Goal: Navigation & Orientation: Find specific page/section

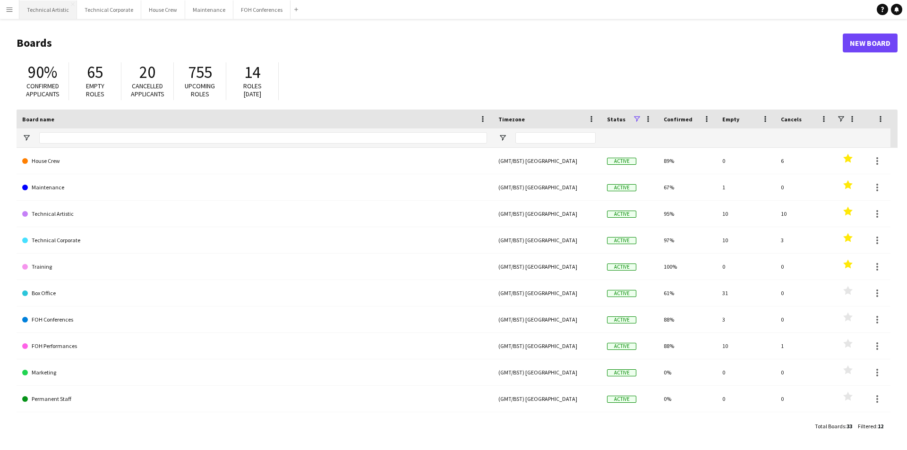
click at [53, 11] on button "Technical Artistic Close" at bounding box center [48, 9] width 58 height 18
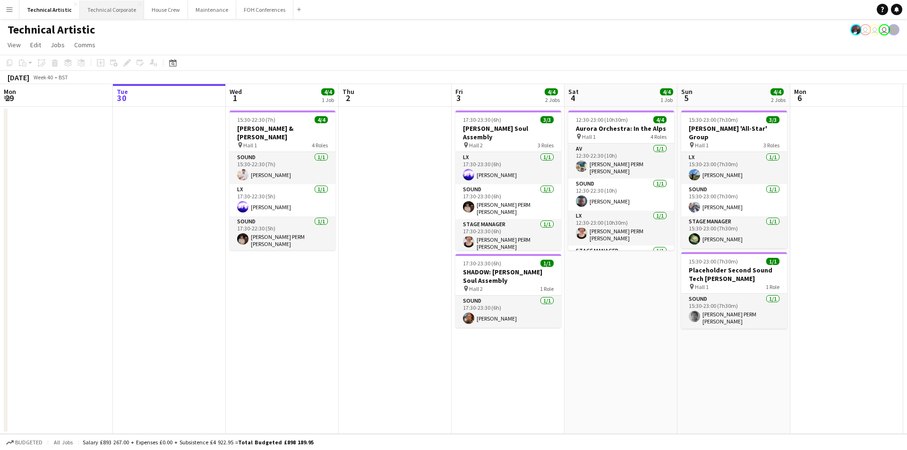
click at [112, 8] on button "Technical Corporate Close" at bounding box center [112, 9] width 64 height 18
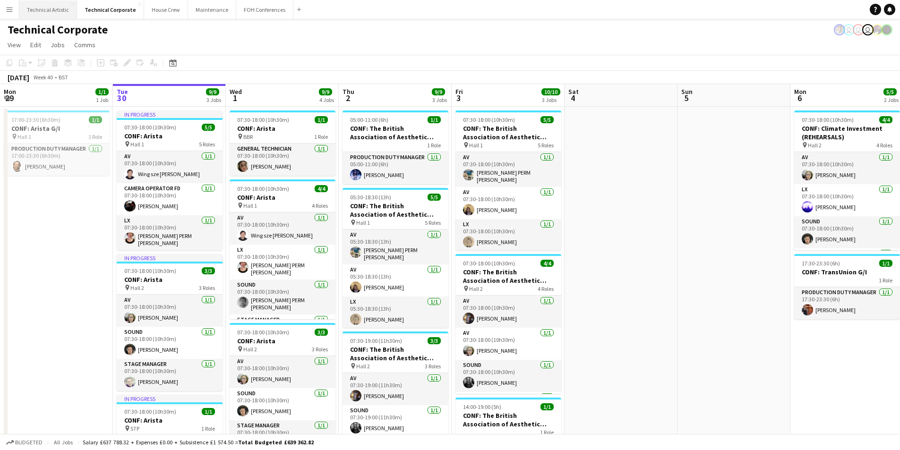
click at [39, 7] on button "Technical Artistic Close" at bounding box center [48, 9] width 58 height 18
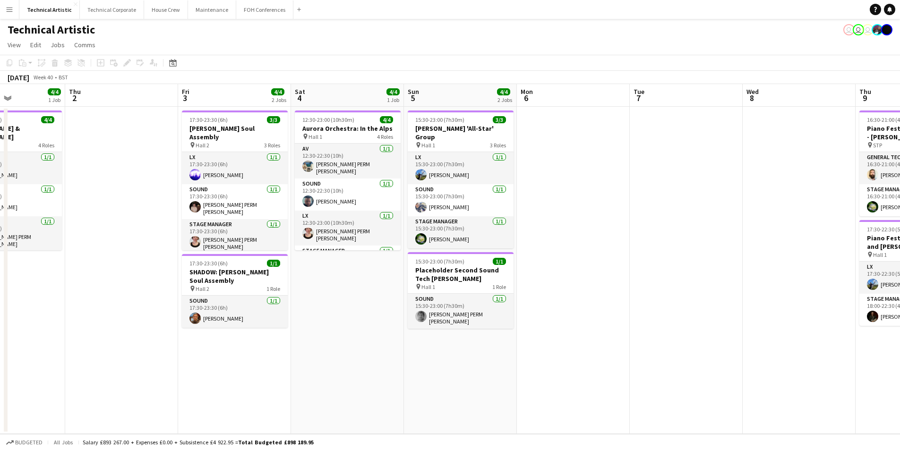
drag, startPoint x: 621, startPoint y: 345, endPoint x: 188, endPoint y: 354, distance: 433.5
click at [188, 362] on app-calendar-viewport "Mon 29 Tue 30 Wed 1 4/4 1 Job Thu 2 Fri 3 4/4 2 Jobs Sat 4 4/4 1 Job Sun 5 4/4 …" at bounding box center [450, 259] width 900 height 350
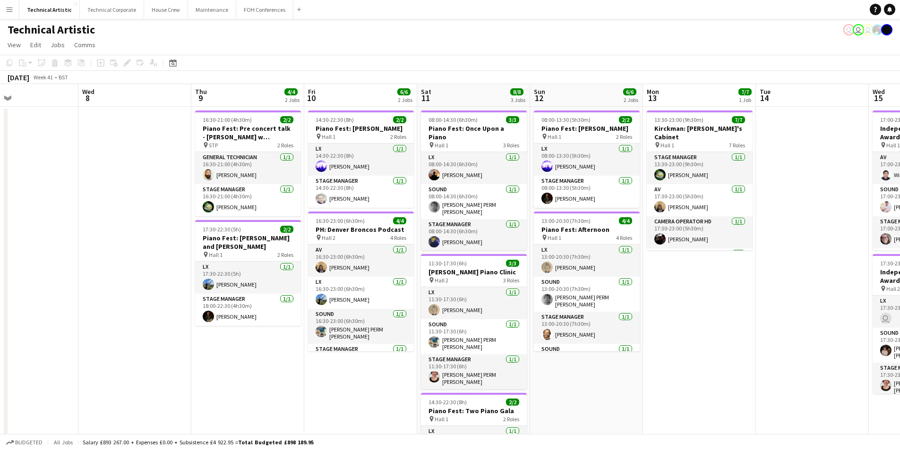
drag, startPoint x: 634, startPoint y: 423, endPoint x: 238, endPoint y: 350, distance: 403.2
click at [222, 364] on app-calendar-viewport "Sat 4 4/4 1 Job Sun 5 4/4 2 Jobs Mon 6 Tue 7 Wed 8 Thu 9 4/4 2 Jobs Fri 10 6/6 …" at bounding box center [450, 302] width 900 height 437
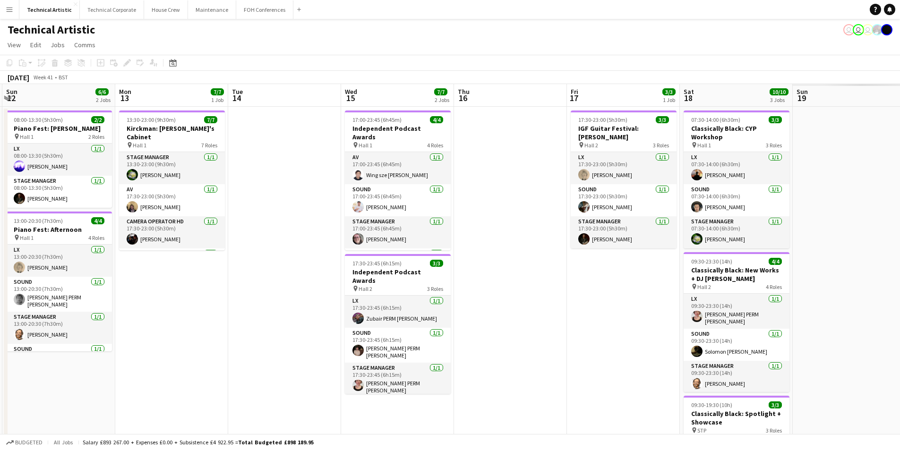
drag, startPoint x: 837, startPoint y: 306, endPoint x: 316, endPoint y: 325, distance: 521.6
click at [316, 325] on app-calendar-viewport "Thu 9 4/4 2 Jobs Fri 10 6/6 2 Jobs Sat 11 8/8 3 Jobs Sun 12 6/6 2 Jobs Mon 13 7…" at bounding box center [450, 319] width 900 height 470
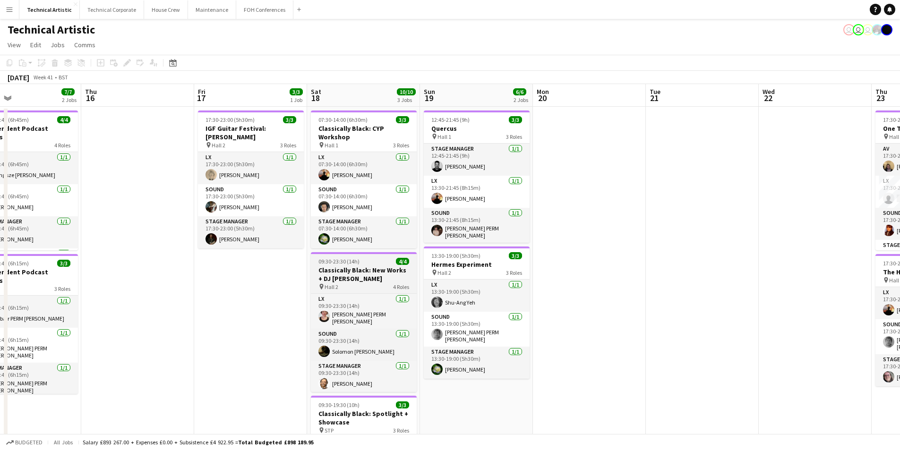
drag, startPoint x: 712, startPoint y: 308, endPoint x: 349, endPoint y: 278, distance: 363.7
click at [350, 279] on app-calendar-viewport "Sun 12 6/6 2 Jobs Mon 13 7/7 1 Job Tue 14 Wed 15 7/7 2 Jobs Thu 16 Fri 17 3/3 1…" at bounding box center [450, 319] width 900 height 470
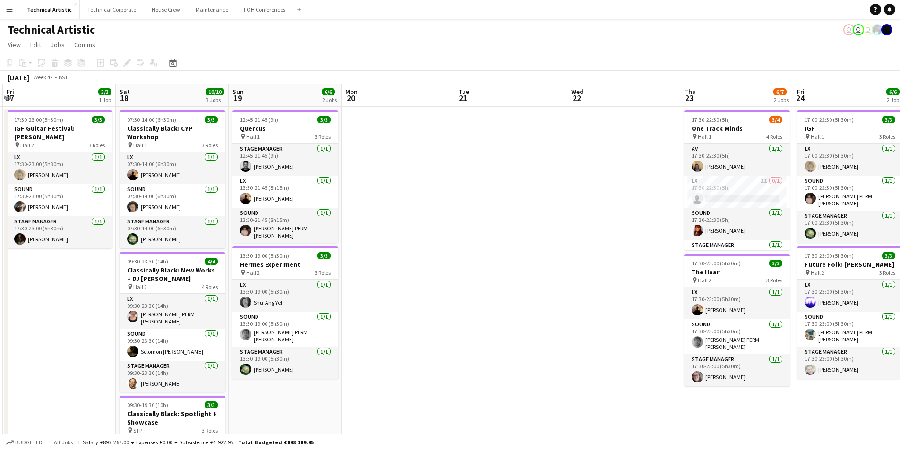
scroll to position [0, 369]
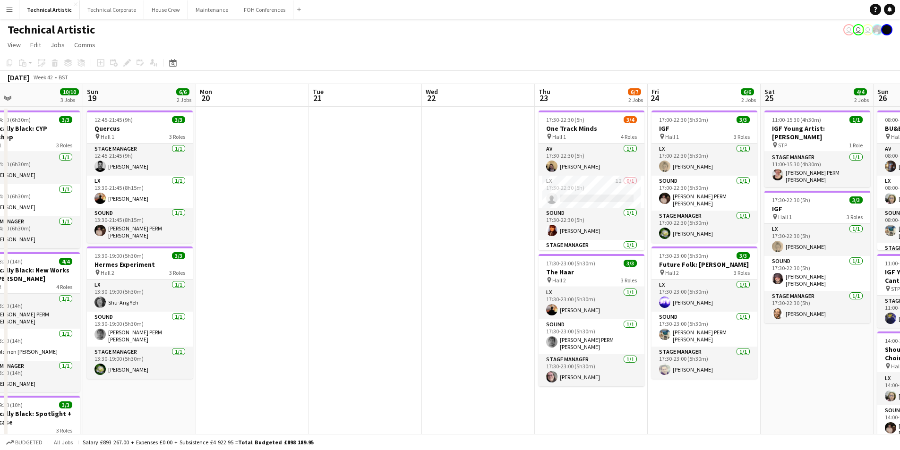
drag, startPoint x: 543, startPoint y: 276, endPoint x: 398, endPoint y: 260, distance: 146.0
click at [398, 260] on app-calendar-viewport "Wed 15 7/7 2 Jobs Thu 16 Fri 17 3/3 1 Job Sat 18 10/10 3 Jobs Sun 19 6/6 2 Jobs…" at bounding box center [450, 354] width 900 height 541
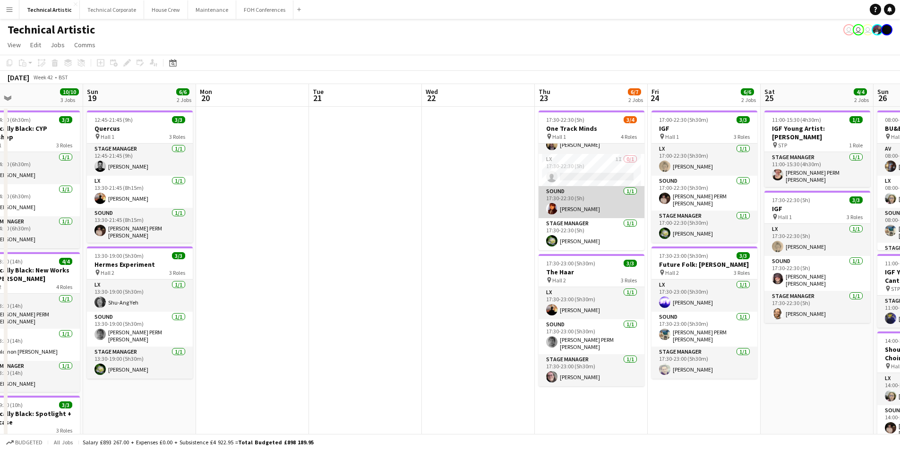
scroll to position [0, 0]
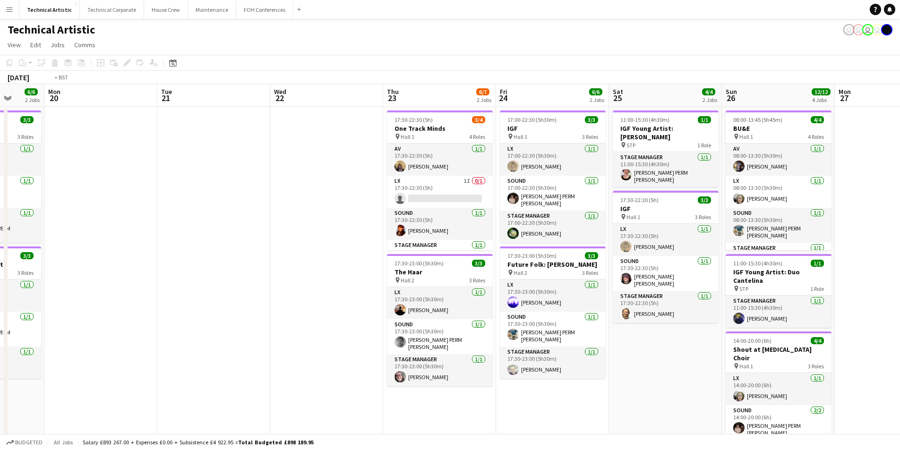
drag, startPoint x: 468, startPoint y: 247, endPoint x: 215, endPoint y: 276, distance: 255.1
click at [211, 278] on app-calendar-viewport "Fri 17 3/3 1 Job Sat 18 10/10 3 Jobs Sun 19 6/6 2 Jobs Mon 20 Tue 21 Wed 22 Thu…" at bounding box center [450, 354] width 900 height 541
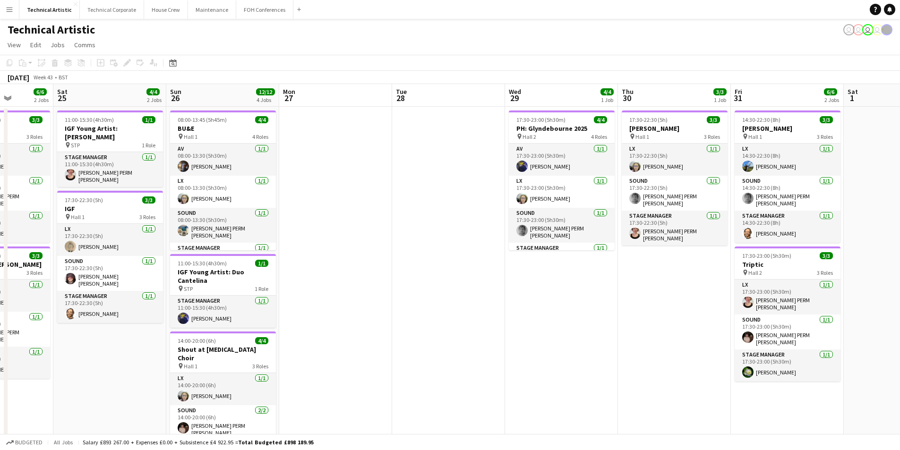
drag, startPoint x: 400, startPoint y: 244, endPoint x: 345, endPoint y: 235, distance: 56.6
click at [346, 235] on app-calendar-viewport "Wed 22 Thu 23 6/7 2 Jobs Fri 24 6/6 2 Jobs Sat 25 4/4 2 Jobs Sun 26 12/12 4 Job…" at bounding box center [450, 354] width 900 height 541
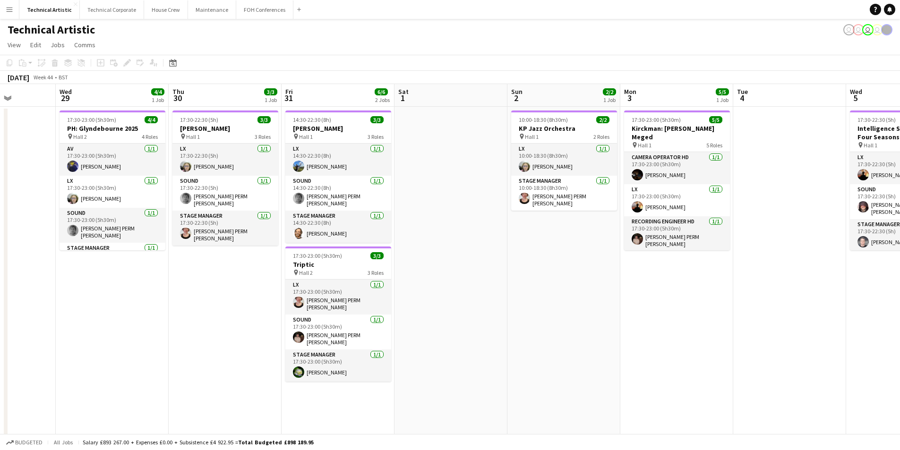
drag, startPoint x: 552, startPoint y: 297, endPoint x: 110, endPoint y: 259, distance: 443.5
click at [110, 260] on app-calendar-viewport "Sun 26 12/12 4 Jobs Mon 27 Tue 28 Wed 29 4/4 1 Job Thu 30 3/3 1 Job Fri 31 6/6 …" at bounding box center [450, 354] width 900 height 541
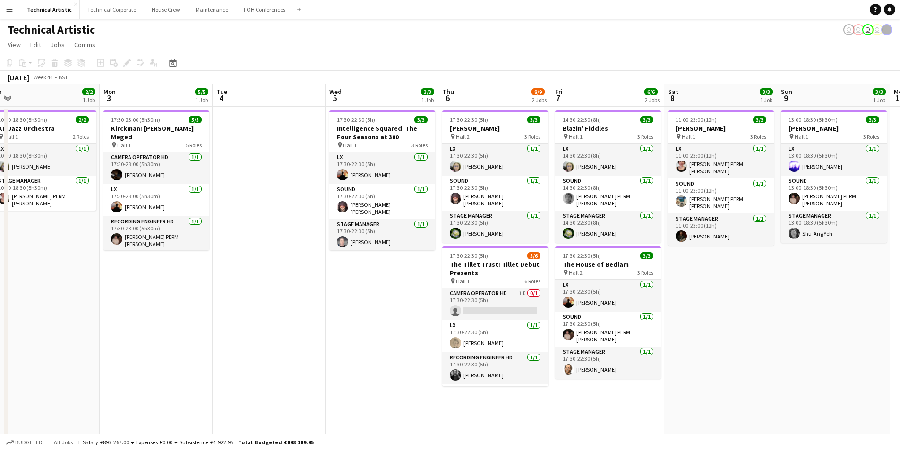
drag, startPoint x: 570, startPoint y: 314, endPoint x: 61, endPoint y: 251, distance: 512.8
click at [61, 253] on app-calendar-viewport "Thu 30 3/3 1 Job Fri 31 6/6 2 Jobs Sat 1 Sun 2 2/2 1 Job Mon 3 5/5 1 Job Tue 4 …" at bounding box center [450, 354] width 900 height 541
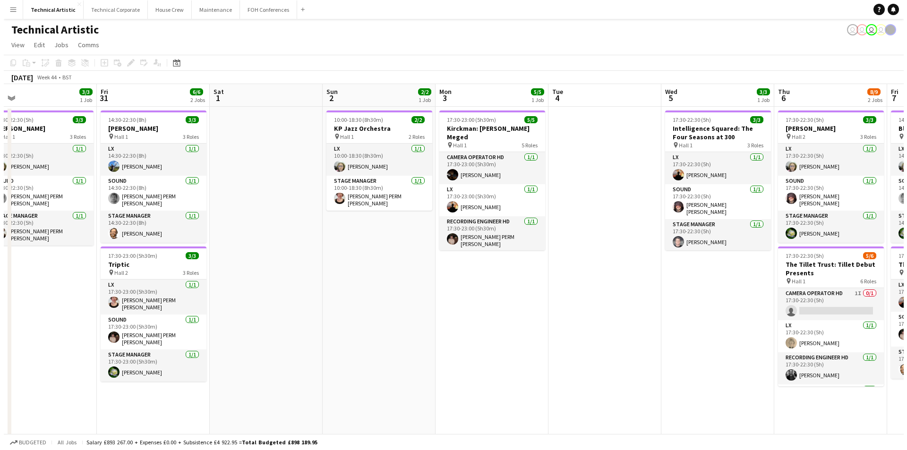
scroll to position [0, 242]
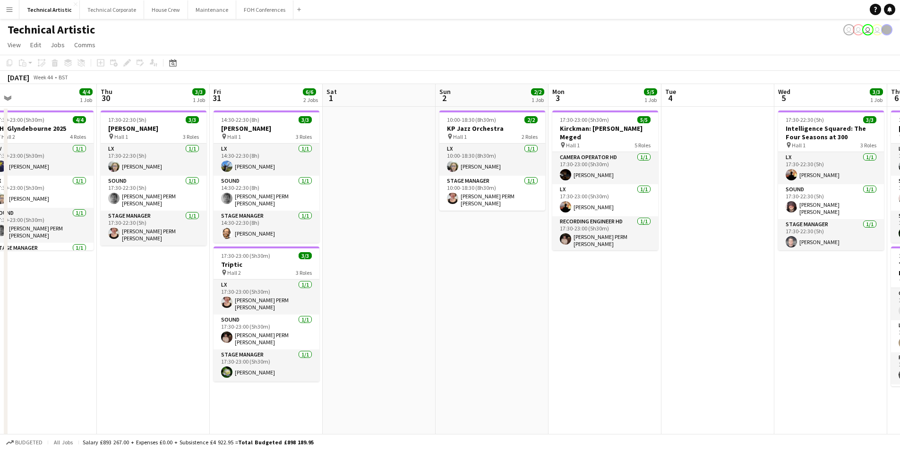
drag, startPoint x: 86, startPoint y: 264, endPoint x: 535, endPoint y: 204, distance: 453.4
click at [535, 204] on app-calendar-viewport "Mon 27 Tue 28 Wed 29 4/4 1 Job Thu 30 3/3 1 Job Fri 31 6/6 2 Jobs Sat 1 Sun 2 2…" at bounding box center [450, 354] width 900 height 541
click at [158, 16] on button "House Crew Close" at bounding box center [166, 9] width 44 height 18
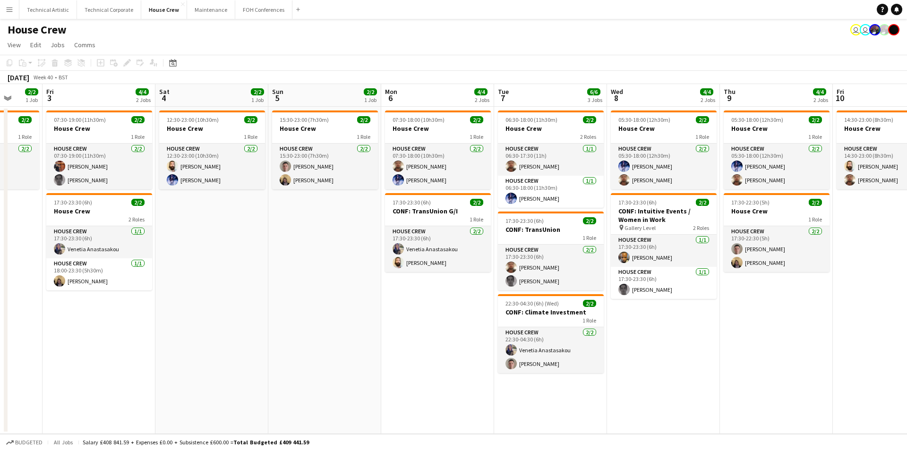
drag, startPoint x: 791, startPoint y: 345, endPoint x: 415, endPoint y: 349, distance: 375.8
click at [391, 346] on app-calendar-viewport "Tue 30 2/2 1 Job Wed 1 4/4 2 Jobs Thu 2 2/2 1 Job Fri 3 4/4 2 Jobs Sat 4 2/2 1 …" at bounding box center [453, 259] width 907 height 350
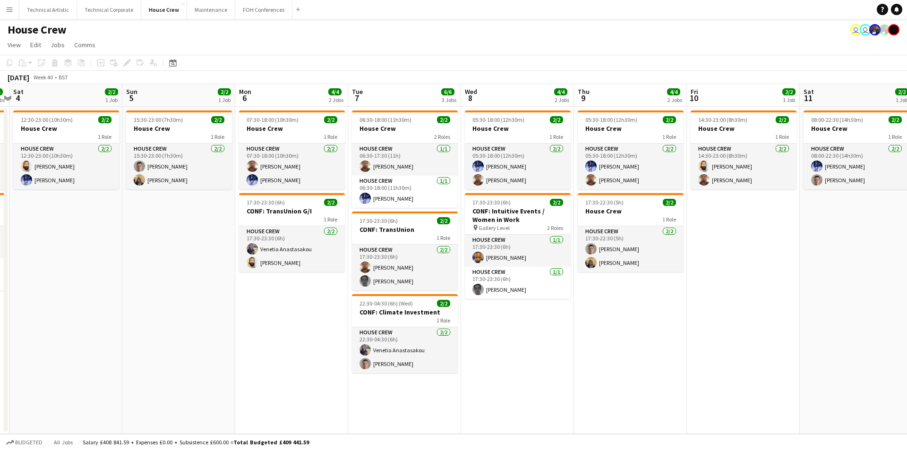
scroll to position [0, 338]
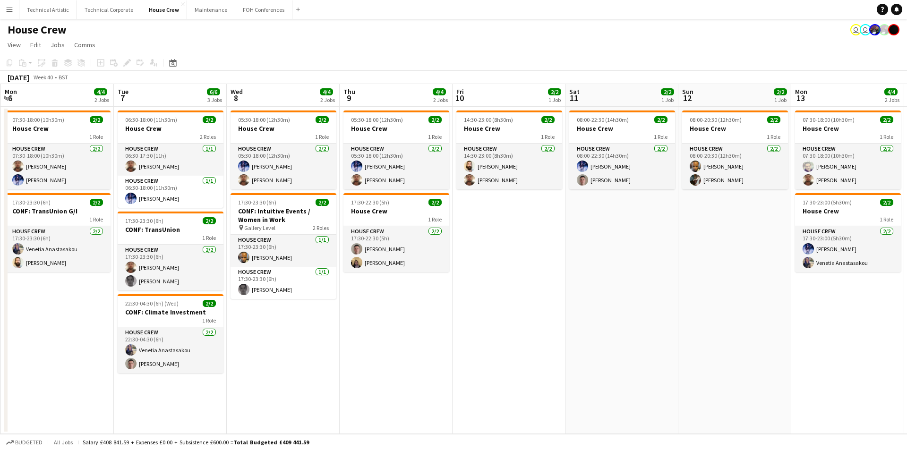
drag, startPoint x: 706, startPoint y: 381, endPoint x: 390, endPoint y: 332, distance: 319.5
click at [390, 332] on app-calendar-viewport "Fri 3 4/4 2 Jobs Sat 4 2/2 1 Job Sun 5 2/2 1 Job Mon 6 4/4 2 Jobs Tue 7 6/6 3 J…" at bounding box center [453, 259] width 907 height 350
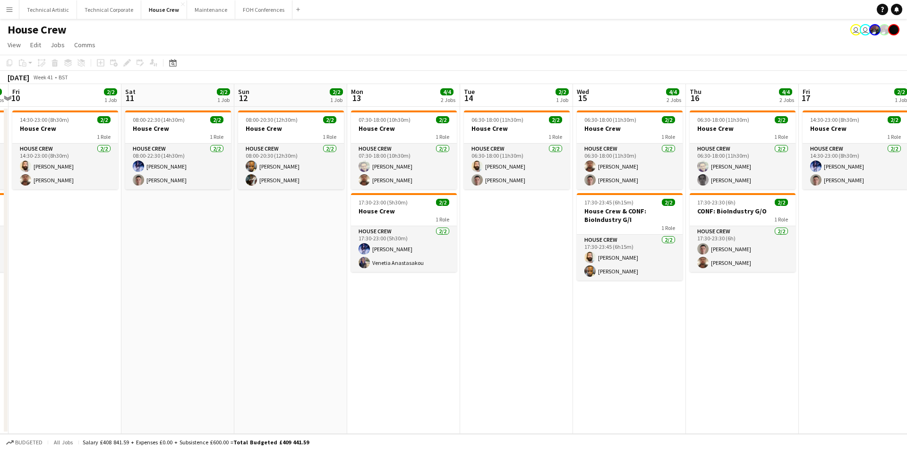
scroll to position [0, 310]
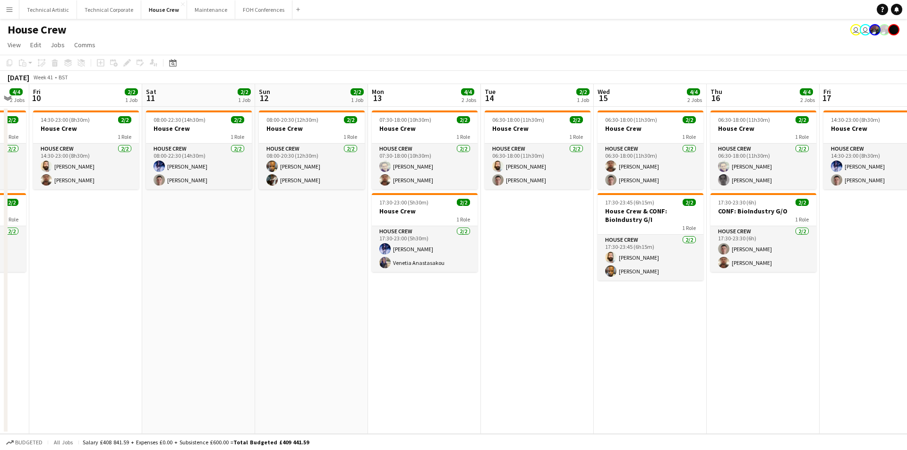
drag, startPoint x: 705, startPoint y: 325, endPoint x: 281, endPoint y: 323, distance: 423.5
click at [281, 323] on app-calendar-viewport "Tue 7 6/6 3 Jobs Wed 8 4/4 2 Jobs Thu 9 4/4 2 Jobs Fri 10 2/2 1 Job Sat 11 2/2 …" at bounding box center [453, 259] width 907 height 350
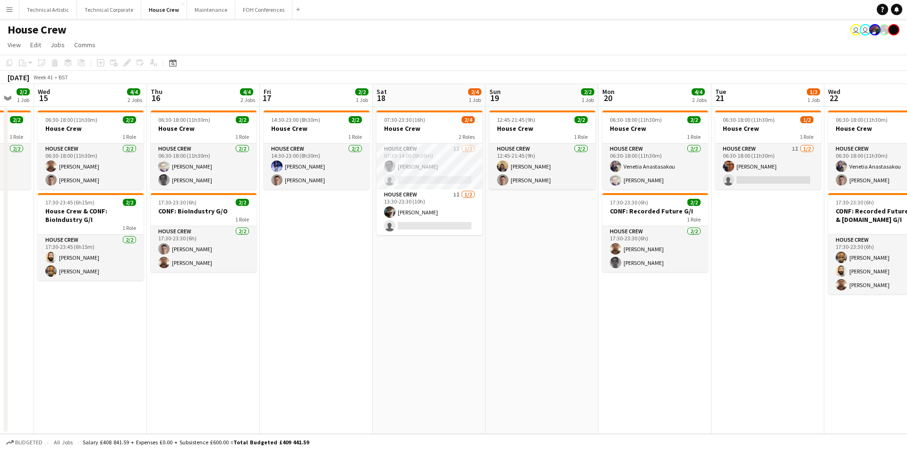
scroll to position [0, 309]
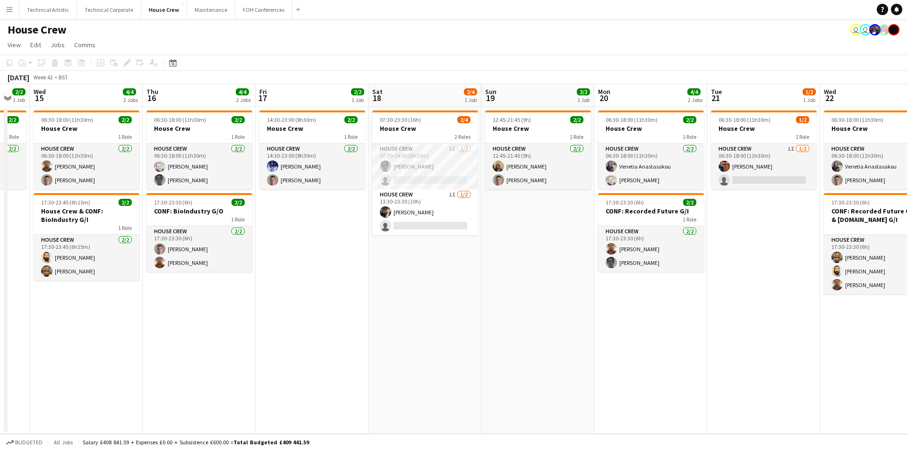
drag, startPoint x: 742, startPoint y: 345, endPoint x: 213, endPoint y: 270, distance: 534.6
click at [213, 270] on app-calendar-viewport "Sun 12 2/2 1 Job Mon 13 4/4 2 Jobs Tue 14 2/2 1 Job Wed 15 4/4 2 Jobs Thu 16 4/…" at bounding box center [453, 259] width 907 height 350
click at [44, 7] on button "Technical Artistic Close" at bounding box center [48, 9] width 58 height 18
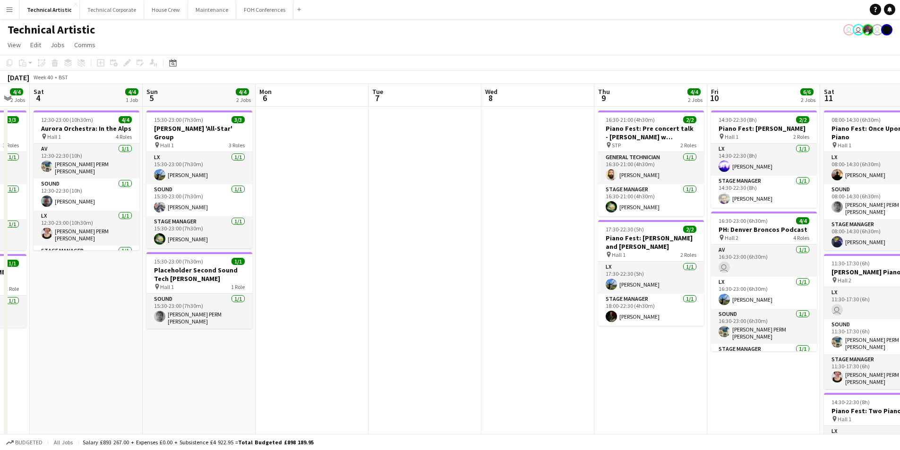
drag, startPoint x: 860, startPoint y: 332, endPoint x: 342, endPoint y: 359, distance: 518.7
click at [325, 360] on app-calendar-viewport "Wed 1 4/4 1 Job Thu 2 Fri 3 4/4 2 Jobs Sat 4 4/4 1 Job Sun 5 4/4 2 Jobs Mon 6 T…" at bounding box center [450, 302] width 900 height 437
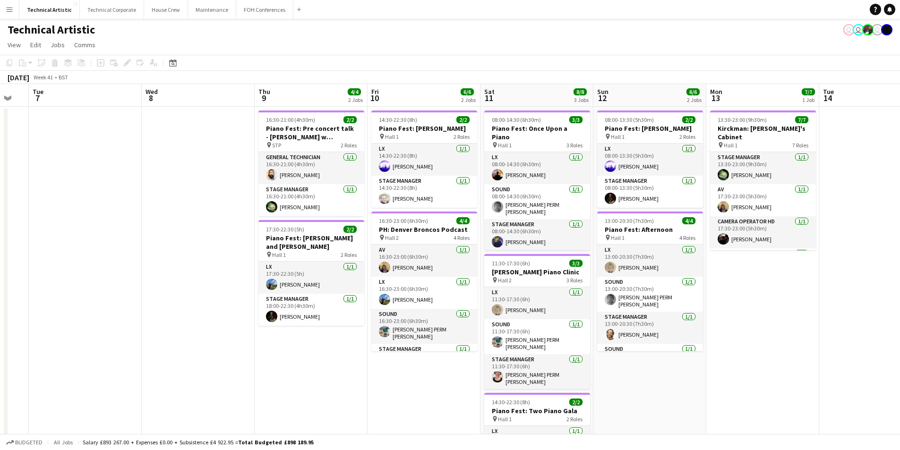
drag, startPoint x: 502, startPoint y: 393, endPoint x: 280, endPoint y: 360, distance: 224.6
click at [228, 365] on app-calendar-viewport "Sat 4 4/4 1 Job Sun 5 4/4 2 Jobs Mon 6 Tue 7 Wed 8 Thu 9 4/4 2 Jobs Fri 10 6/6 …" at bounding box center [450, 302] width 900 height 437
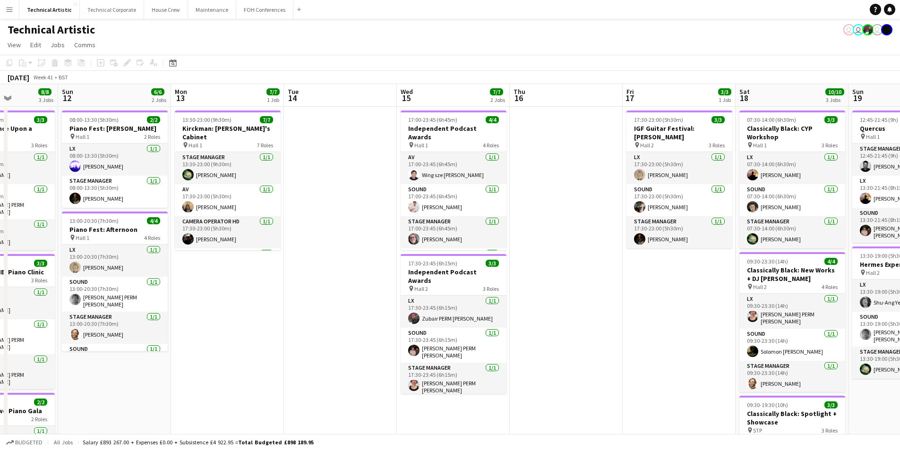
drag, startPoint x: 475, startPoint y: 352, endPoint x: 316, endPoint y: 351, distance: 159.3
click at [316, 351] on app-calendar-viewport "Thu 9 4/4 2 Jobs Fri 10 6/6 2 Jobs Sat 11 8/8 3 Jobs Sun 12 6/6 2 Jobs Mon 13 7…" at bounding box center [450, 319] width 900 height 470
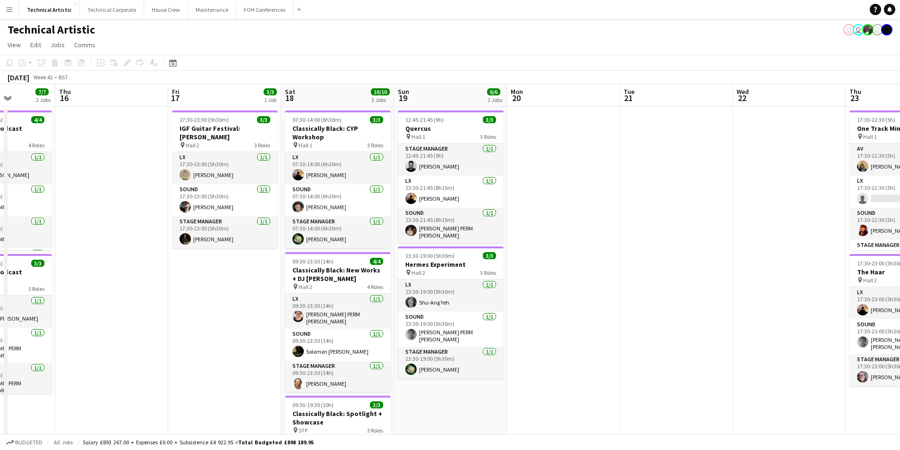
scroll to position [0, 310]
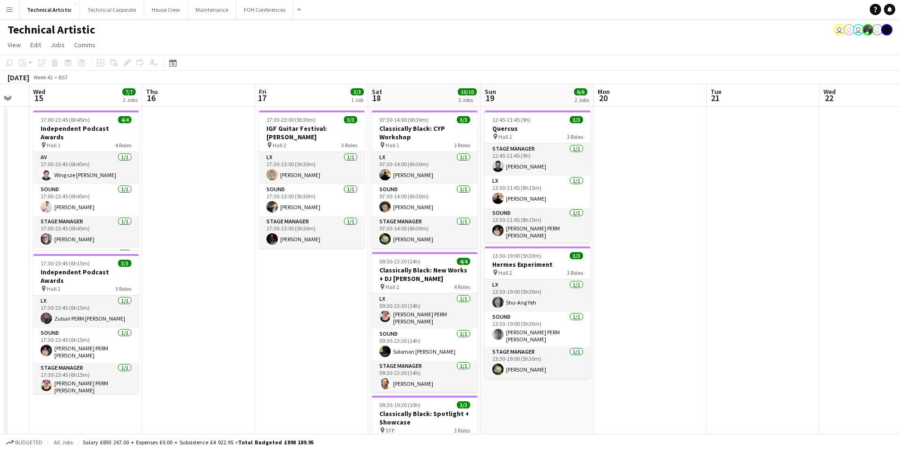
drag, startPoint x: 605, startPoint y: 340, endPoint x: 267, endPoint y: 312, distance: 339.5
click at [267, 312] on app-calendar-viewport "Sun 12 6/6 2 Jobs Mon 13 7/7 1 Job Tue 14 Wed 15 7/7 2 Jobs Thu 16 Fri 17 3/3 1…" at bounding box center [450, 319] width 900 height 470
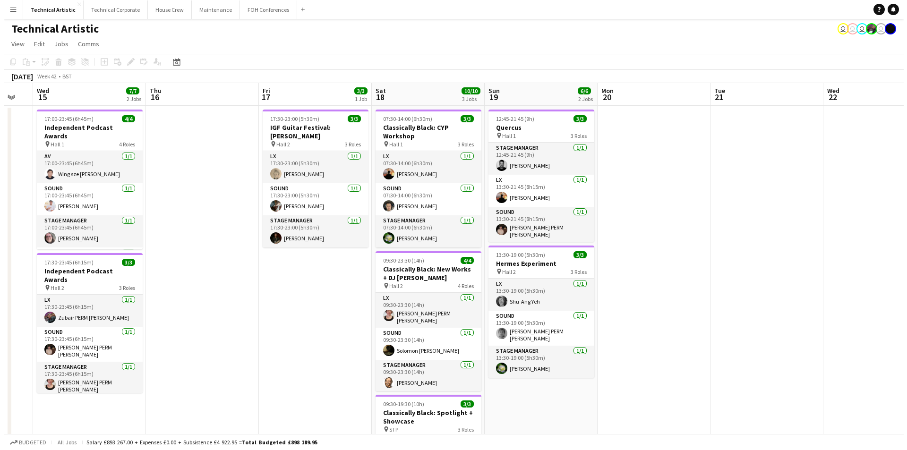
scroll to position [0, 0]
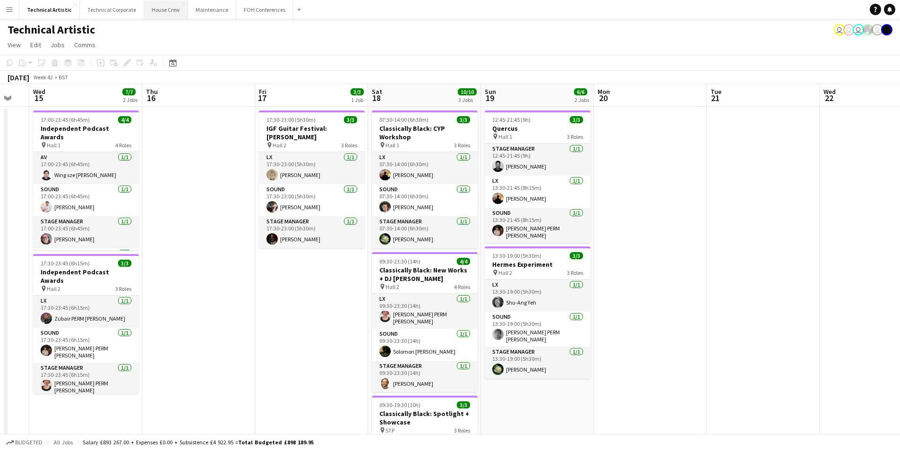
click at [161, 14] on button "House Crew Close" at bounding box center [166, 9] width 44 height 18
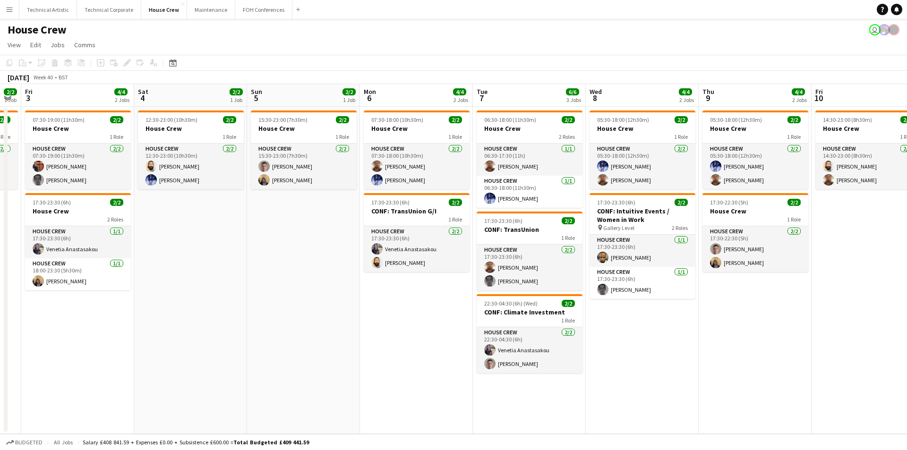
drag, startPoint x: 705, startPoint y: 337, endPoint x: 456, endPoint y: 346, distance: 249.2
click at [274, 367] on app-calendar-viewport "Tue 30 2/2 1 Job Wed 1 4/4 2 Jobs Thu 2 2/2 1 Job Fri 3 4/4 2 Jobs Sat 4 2/2 1 …" at bounding box center [453, 259] width 907 height 350
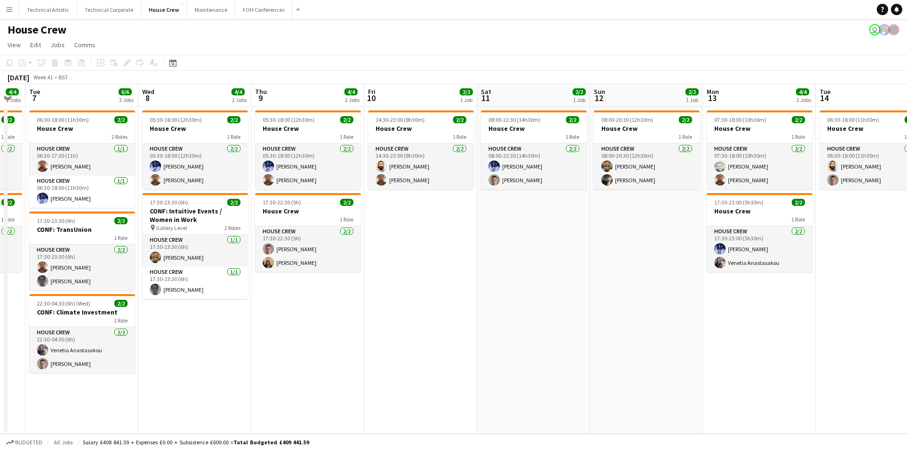
drag, startPoint x: 717, startPoint y: 322, endPoint x: 605, endPoint y: 336, distance: 112.8
click at [343, 315] on app-calendar-viewport "Sat 4 2/2 1 Job Sun 5 2/2 1 Job Mon 6 4/4 2 Jobs Tue 7 6/6 3 Jobs Wed 8 4/4 2 J…" at bounding box center [453, 259] width 907 height 350
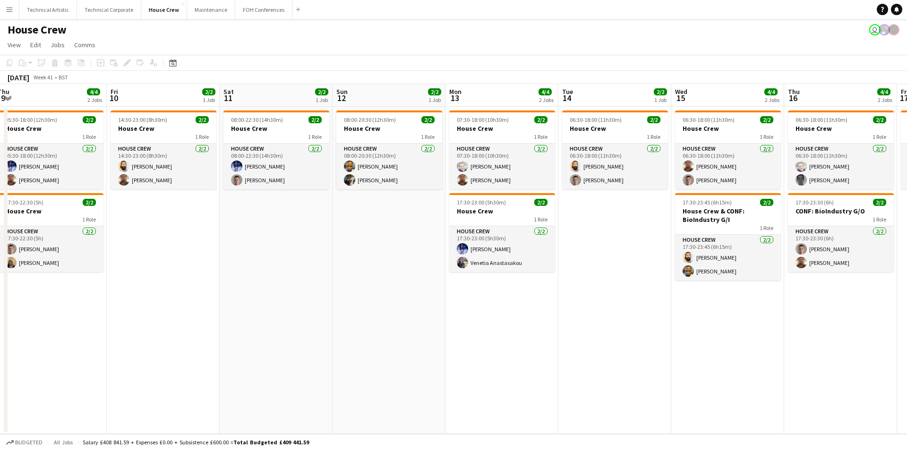
drag, startPoint x: 636, startPoint y: 334, endPoint x: 412, endPoint y: 323, distance: 224.3
click at [392, 320] on app-calendar-viewport "Mon 6 4/4 2 Jobs Tue 7 6/6 3 Jobs Wed 8 4/4 2 Jobs Thu 9 4/4 2 Jobs Fri 10 2/2 …" at bounding box center [453, 259] width 907 height 350
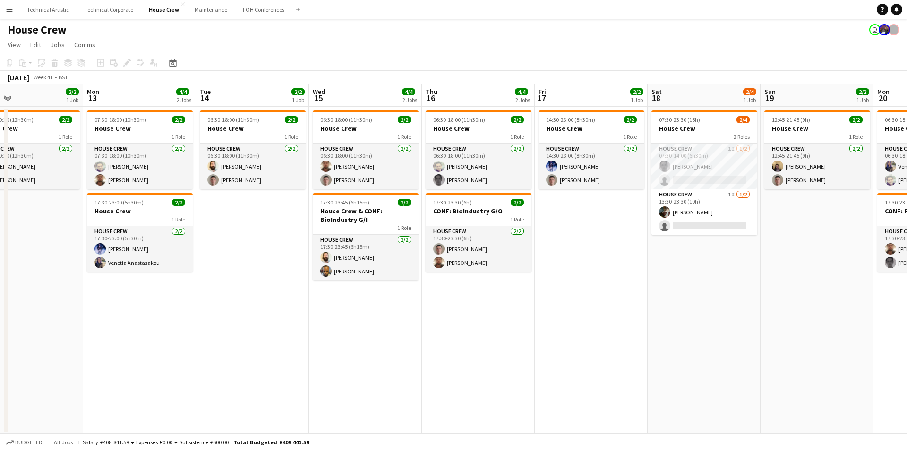
drag, startPoint x: 654, startPoint y: 365, endPoint x: 355, endPoint y: 363, distance: 298.7
click at [345, 363] on app-calendar-viewport "Thu 9 4/4 2 Jobs Fri 10 2/2 1 Job Sat 11 2/2 1 Job Sun 12 2/2 1 Job Mon 13 4/4 …" at bounding box center [453, 259] width 907 height 350
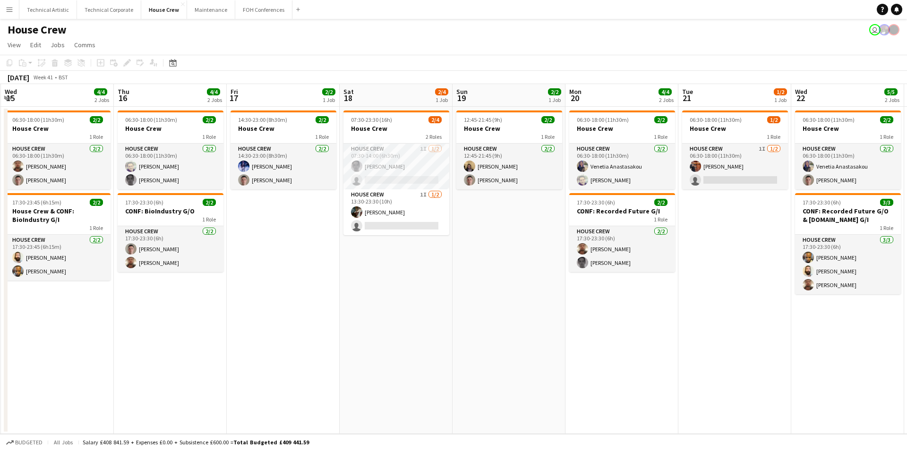
scroll to position [0, 339]
drag, startPoint x: 735, startPoint y: 345, endPoint x: 426, endPoint y: 332, distance: 309.4
click at [426, 332] on app-calendar-viewport "Sun 12 2/2 1 Job Mon 13 4/4 2 Jobs Tue 14 2/2 1 Job Wed 15 4/4 2 Jobs Thu 16 4/…" at bounding box center [453, 259] width 907 height 350
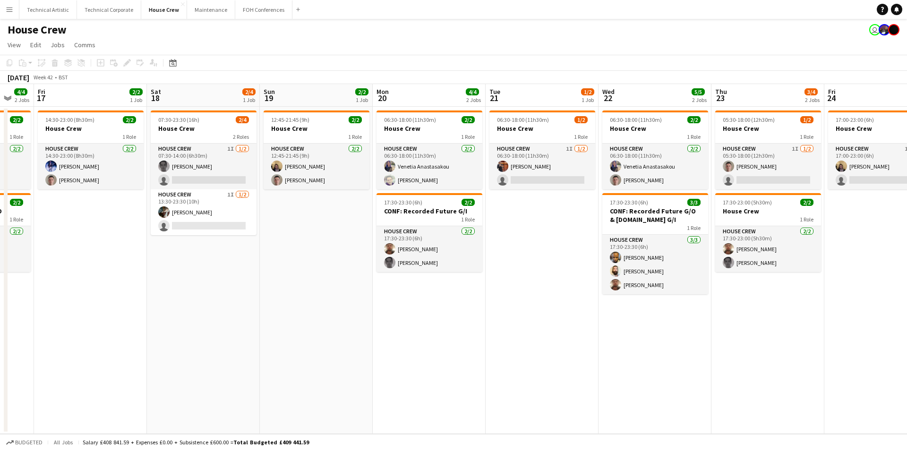
drag, startPoint x: 471, startPoint y: 345, endPoint x: 305, endPoint y: 353, distance: 166.1
click at [305, 353] on app-calendar-viewport "Tue 14 2/2 1 Job Wed 15 4/4 2 Jobs Thu 16 4/4 2 Jobs Fri 17 2/2 1 Job Sat 18 2/…" at bounding box center [453, 259] width 907 height 350
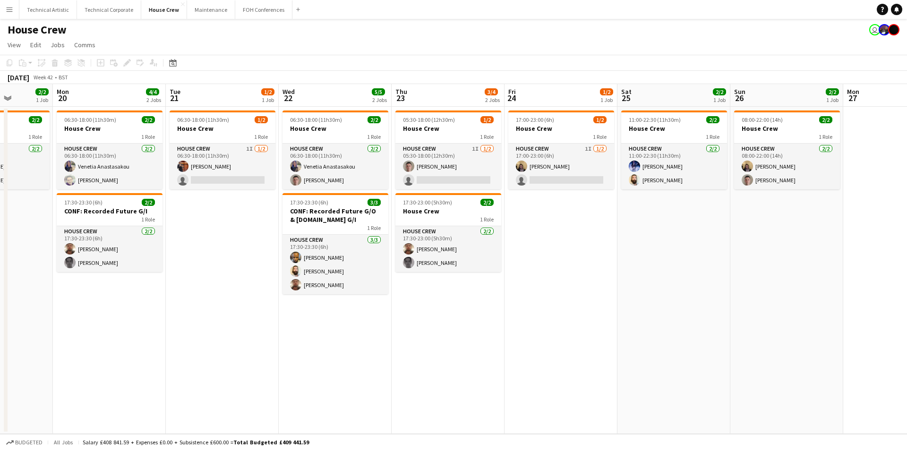
scroll to position [0, 353]
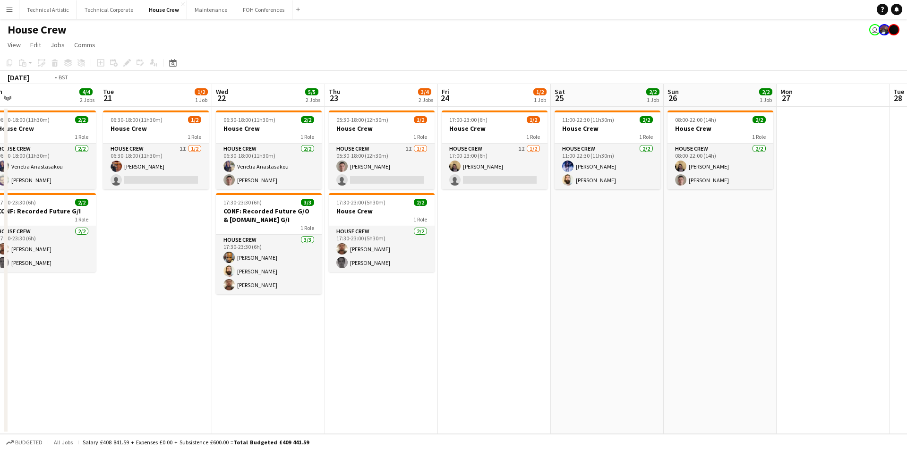
drag, startPoint x: 658, startPoint y: 354, endPoint x: 273, endPoint y: 385, distance: 386.0
click at [273, 385] on app-calendar-viewport "Fri 17 2/2 1 Job Sat 18 2/4 1 Job Sun 19 2/2 1 Job Mon 20 4/4 2 Jobs Tue 21 1/2…" at bounding box center [453, 259] width 907 height 350
click at [39, 13] on button "Technical Artistic Close" at bounding box center [48, 9] width 58 height 18
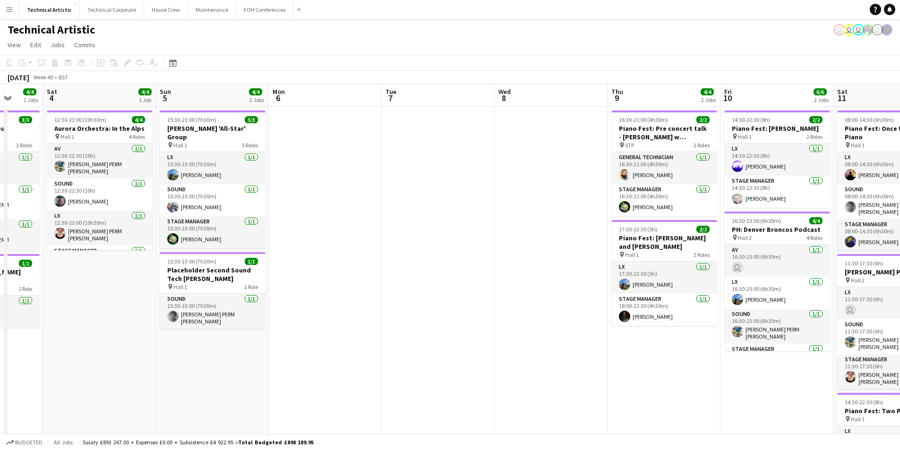
drag, startPoint x: 813, startPoint y: 328, endPoint x: 190, endPoint y: 399, distance: 627.5
click at [190, 399] on app-calendar-viewport "Wed 1 4/4 1 Job Thu 2 Fri 3 4/4 2 Jobs Sat 4 4/4 1 Job Sun 5 4/4 2 Jobs Mon 6 T…" at bounding box center [450, 302] width 900 height 437
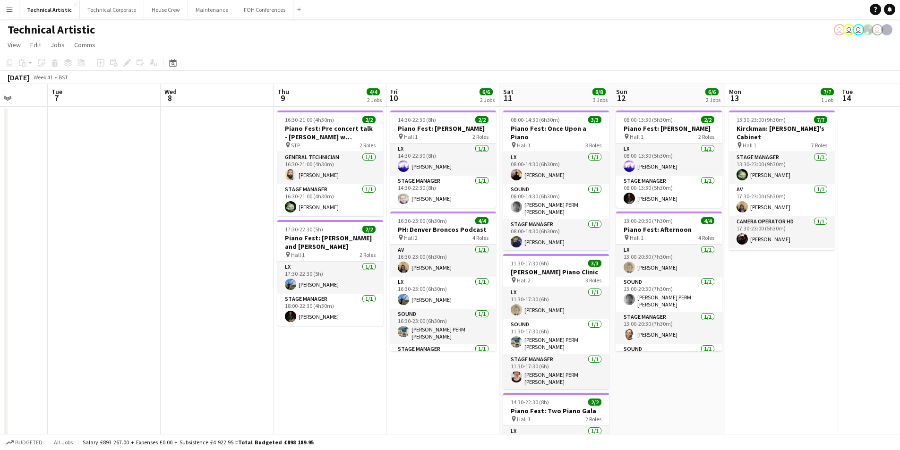
drag, startPoint x: 546, startPoint y: 363, endPoint x: 511, endPoint y: 354, distance: 36.1
click at [222, 352] on app-calendar-viewport "Sat 4 4/4 1 Job Sun 5 4/4 2 Jobs Mon 6 Tue 7 Wed 8 Thu 9 4/4 2 Jobs Fri 10 6/6 …" at bounding box center [450, 302] width 900 height 437
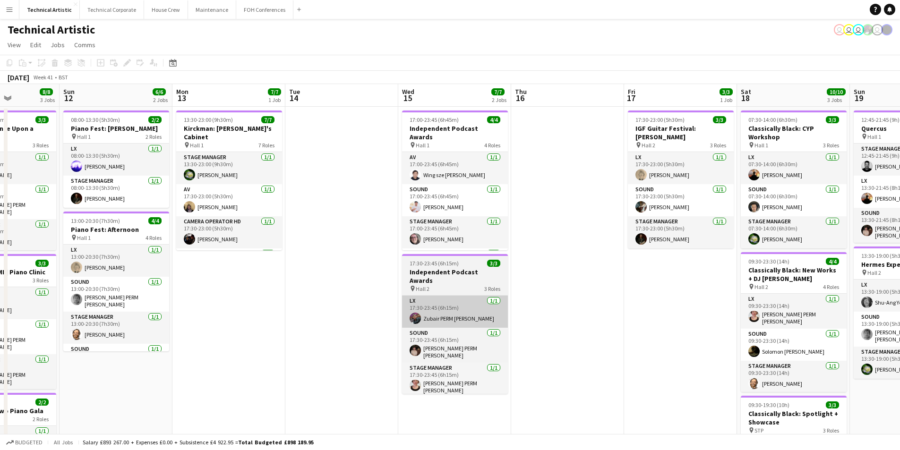
drag, startPoint x: 504, startPoint y: 318, endPoint x: 301, endPoint y: 319, distance: 203.2
click at [285, 319] on app-calendar-viewport "Thu 9 4/4 2 Jobs Fri 10 6/6 2 Jobs Sat 11 8/8 3 Jobs Sun 12 6/6 2 Jobs Mon 13 7…" at bounding box center [450, 319] width 900 height 470
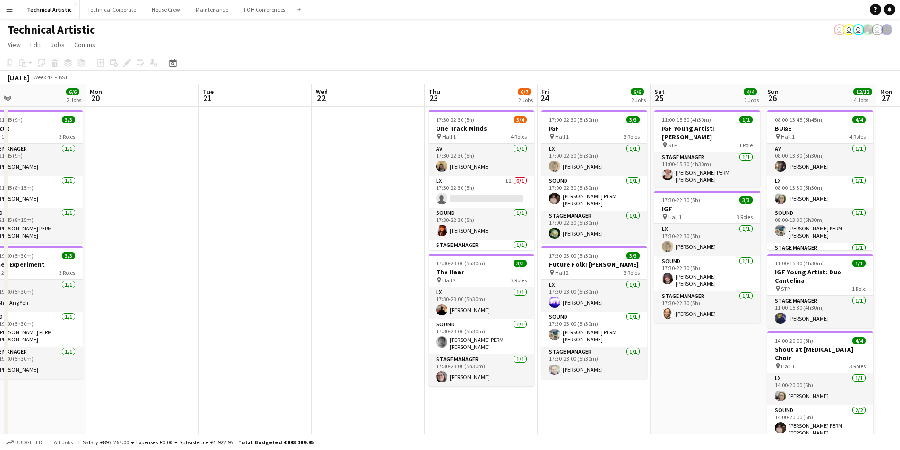
scroll to position [0, 276]
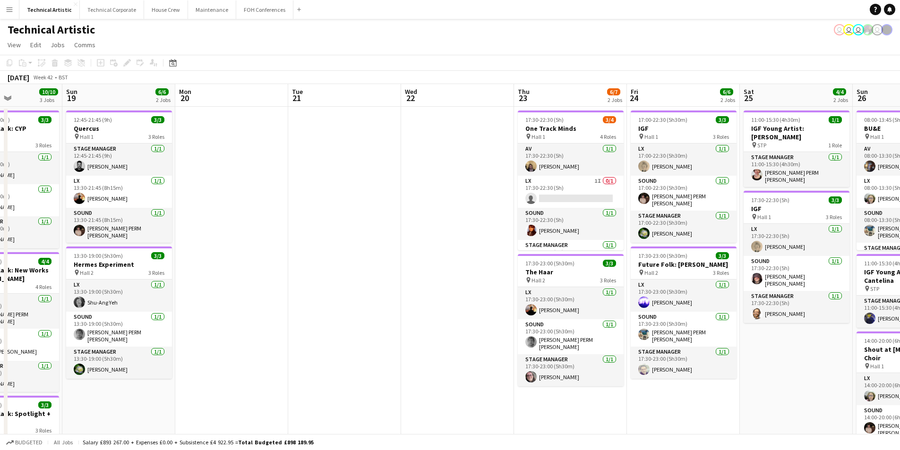
drag, startPoint x: 803, startPoint y: 368, endPoint x: 170, endPoint y: 237, distance: 646.2
click at [170, 237] on app-calendar-viewport "Thu 16 Fri 17 3/3 1 Job Sat 18 10/10 3 Jobs Sun 19 6/6 2 Jobs Mon 20 Tue 21 Wed…" at bounding box center [450, 354] width 900 height 541
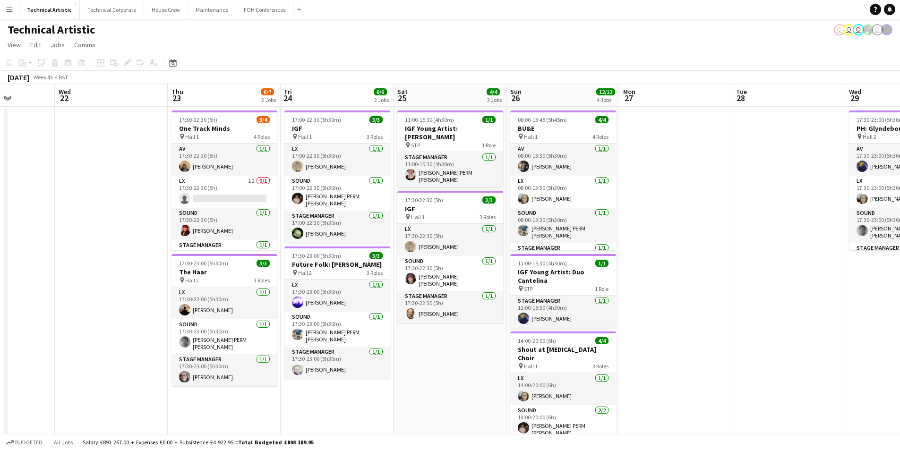
scroll to position [0, 283]
drag, startPoint x: 820, startPoint y: 410, endPoint x: 475, endPoint y: 366, distance: 346.8
click at [477, 371] on app-calendar-viewport "Sun 19 6/6 2 Jobs Mon 20 Tue 21 Wed 22 Thu 23 6/7 2 Jobs Fri 24 6/6 2 Jobs Sat …" at bounding box center [450, 354] width 900 height 541
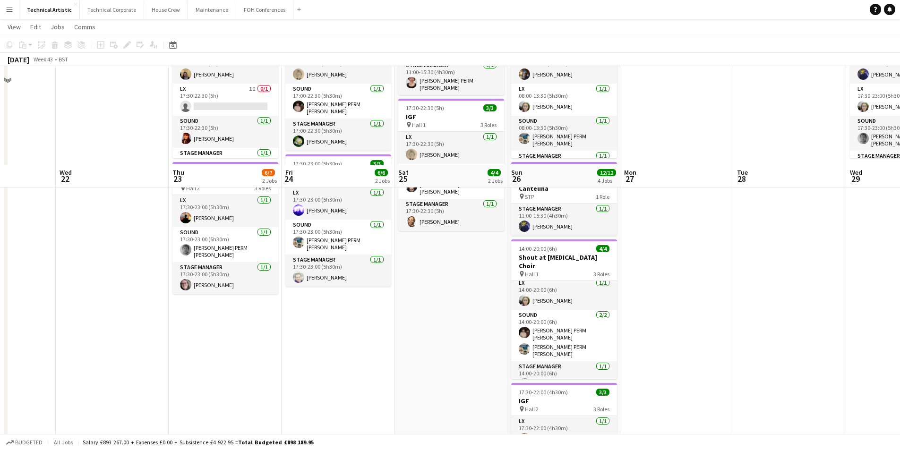
scroll to position [0, 0]
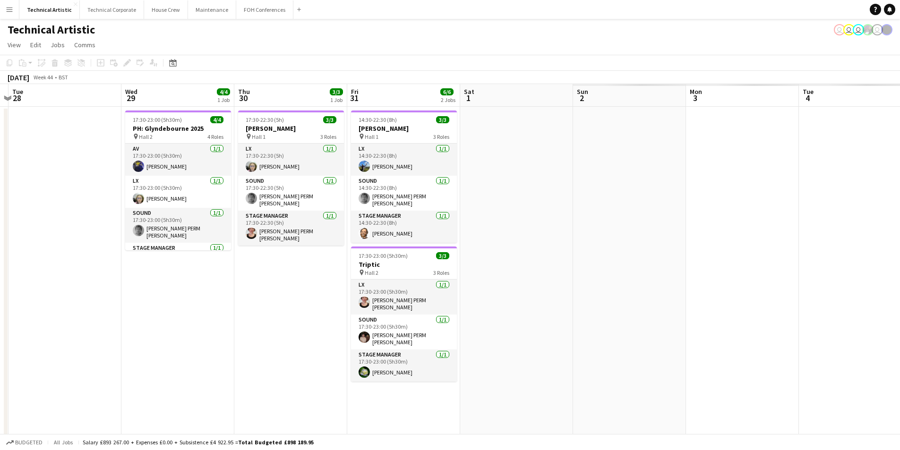
drag, startPoint x: 803, startPoint y: 363, endPoint x: 78, endPoint y: 348, distance: 725.6
click at [78, 352] on app-calendar-viewport "Sat 25 4/4 2 Jobs Sun 26 12/12 4 Jobs Mon 27 Tue 28 Wed 29 4/4 1 Job Thu 30 3/3…" at bounding box center [450, 354] width 900 height 541
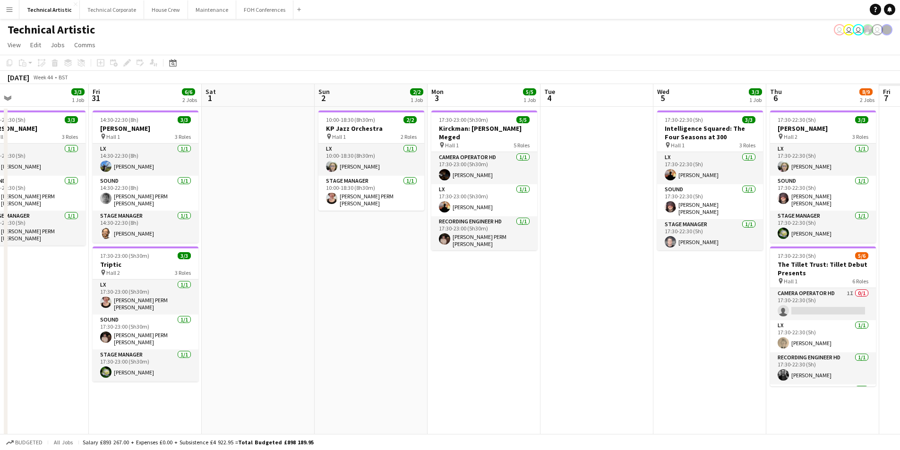
drag, startPoint x: 856, startPoint y: 334, endPoint x: 483, endPoint y: 354, distance: 374.3
click at [483, 354] on app-calendar-viewport "Mon 27 Tue 28 Wed 29 4/4 1 Job Thu 30 3/3 1 Job Fri 31 6/6 2 Jobs Sat 1 Sun 2 2…" at bounding box center [450, 354] width 900 height 541
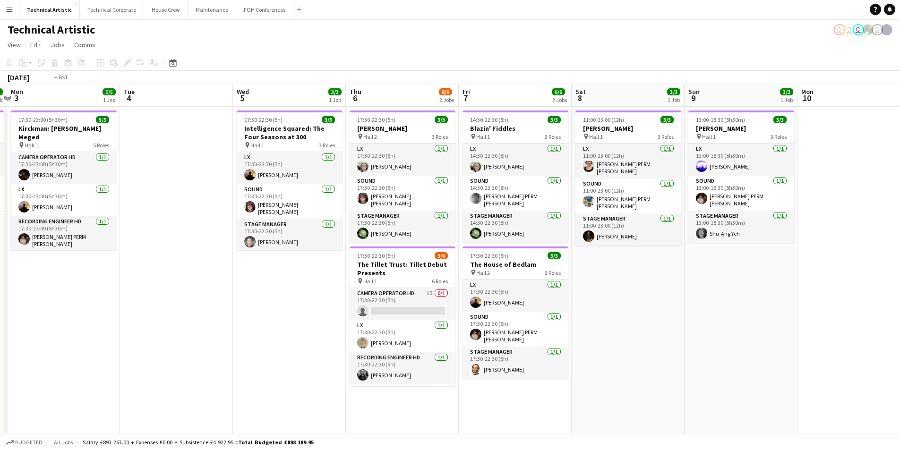
scroll to position [0, 278]
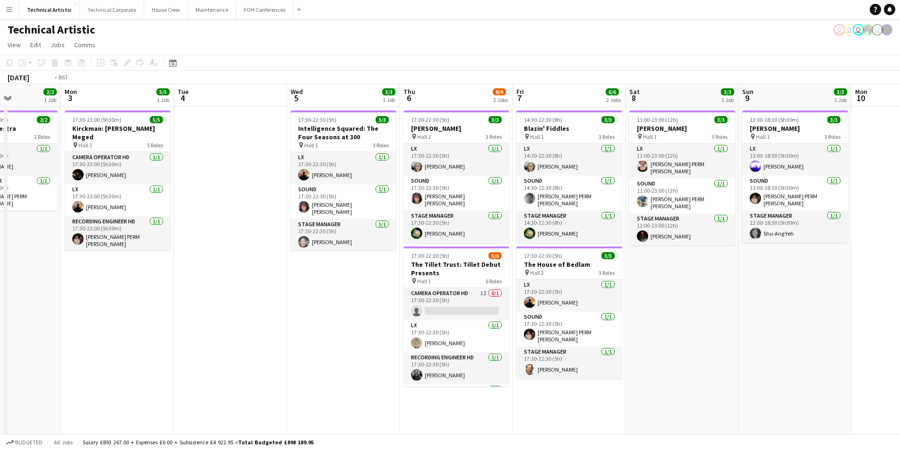
drag, startPoint x: 526, startPoint y: 355, endPoint x: 213, endPoint y: 371, distance: 312.8
click at [213, 371] on app-calendar-viewport "Fri 31 6/6 2 Jobs Sat 1 Sun 2 2/2 1 Job Mon 3 5/5 1 Job Tue 4 Wed 5 3/3 1 Job T…" at bounding box center [450, 354] width 900 height 541
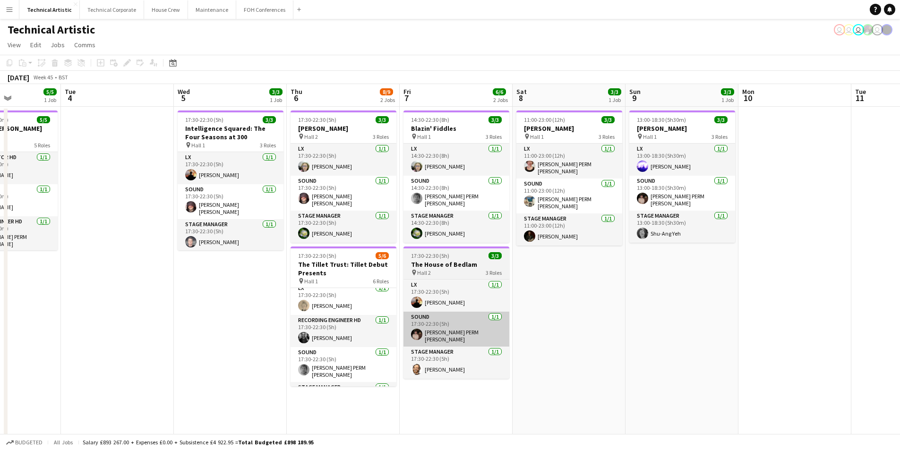
scroll to position [0, 0]
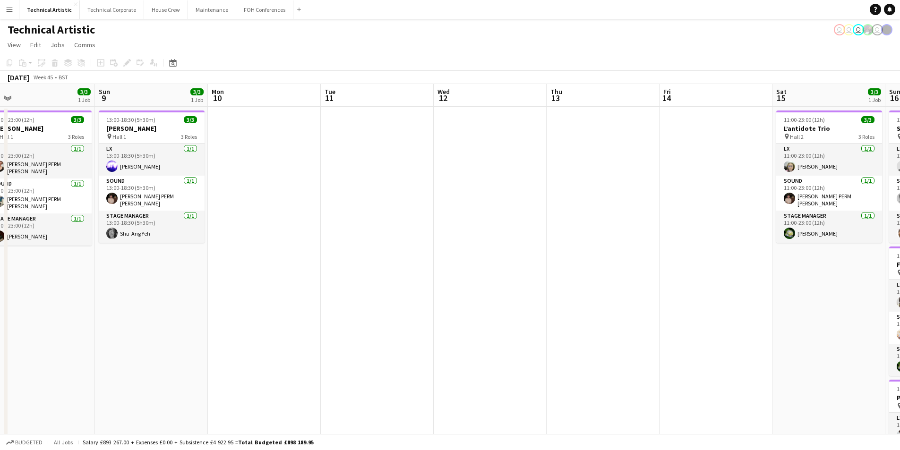
drag, startPoint x: 750, startPoint y: 328, endPoint x: 220, endPoint y: 365, distance: 530.6
click at [216, 370] on app-calendar-viewport "Wed 5 3/3 1 Job Thu 6 8/9 2 Jobs Fri 7 6/6 2 Jobs Sat 8 3/3 1 Job Sun 9 3/3 1 J…" at bounding box center [450, 354] width 900 height 541
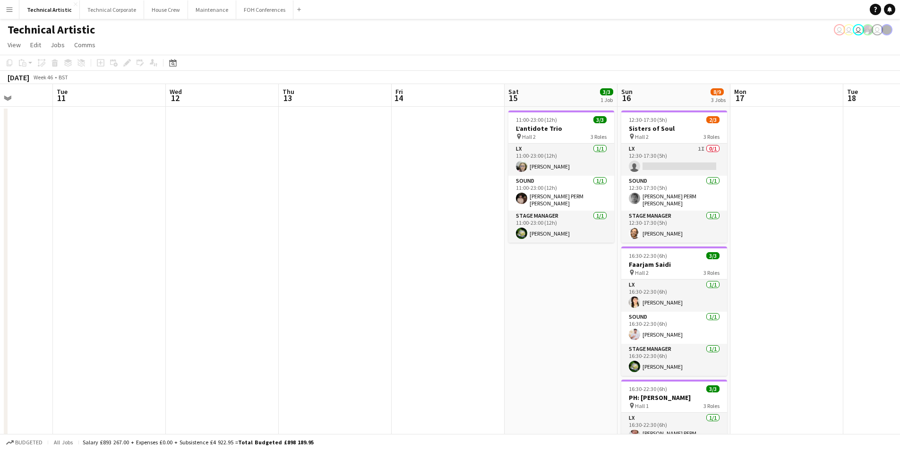
scroll to position [0, 302]
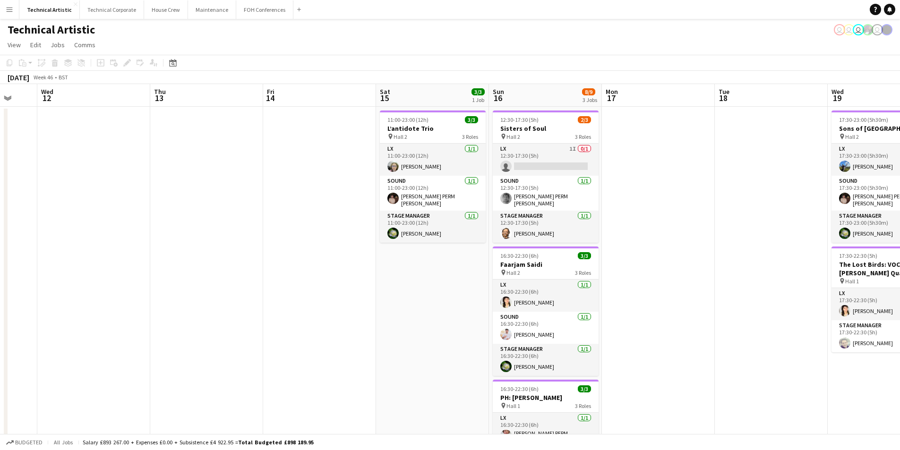
drag, startPoint x: 682, startPoint y: 333, endPoint x: 300, endPoint y: 327, distance: 381.9
click at [288, 337] on app-calendar-viewport "Sun 9 3/3 1 Job Mon 10 Tue 11 Wed 12 Thu 13 Fri 14 Sat 15 3/3 1 Job Sun 16 8/9 …" at bounding box center [450, 354] width 900 height 541
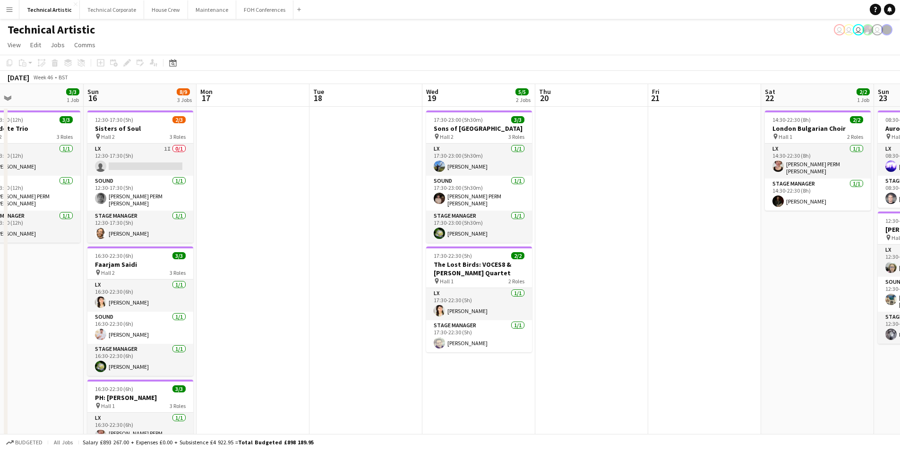
scroll to position [0, 295]
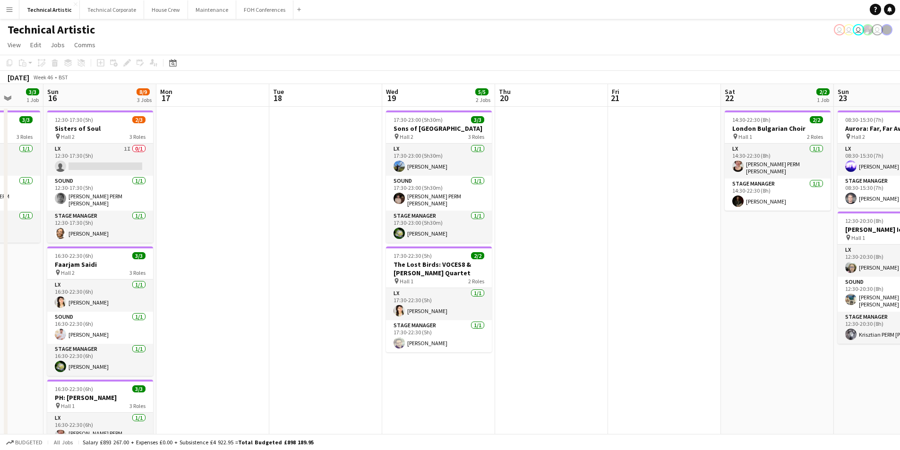
drag, startPoint x: 766, startPoint y: 223, endPoint x: 320, endPoint y: 203, distance: 446.1
click at [320, 203] on app-calendar-viewport "Thu 13 Fri 14 Sat 15 3/3 1 Job Sun 16 8/9 3 Jobs Mon 17 Tue 18 Wed 19 5/5 2 Job…" at bounding box center [450, 354] width 900 height 541
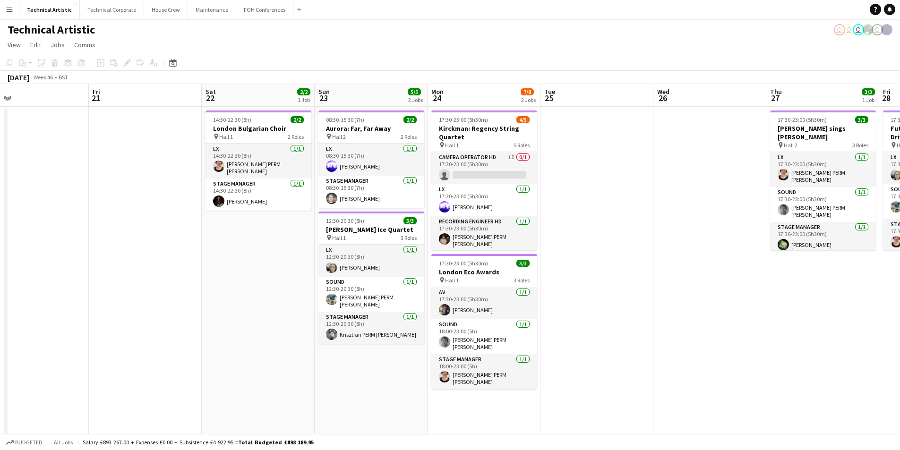
scroll to position [0, 274]
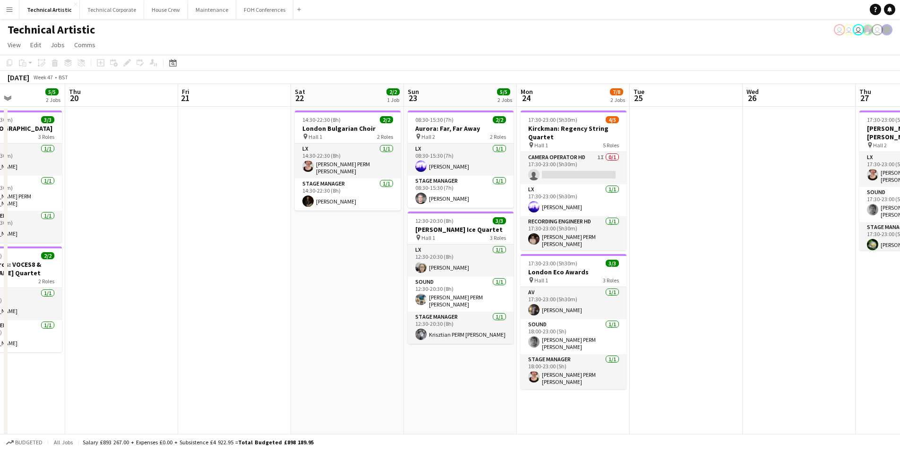
drag, startPoint x: 754, startPoint y: 257, endPoint x: 323, endPoint y: 271, distance: 430.8
click at [323, 271] on app-calendar-viewport "Mon 17 Tue 18 Wed 19 5/5 2 Jobs Thu 20 Fri 21 Sat 22 2/2 1 Job Sun 23 5/5 2 Job…" at bounding box center [450, 354] width 900 height 541
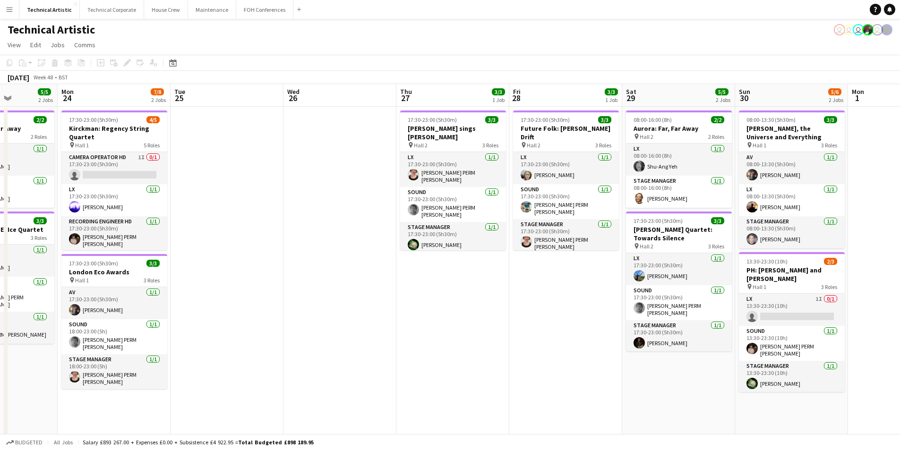
scroll to position [0, 349]
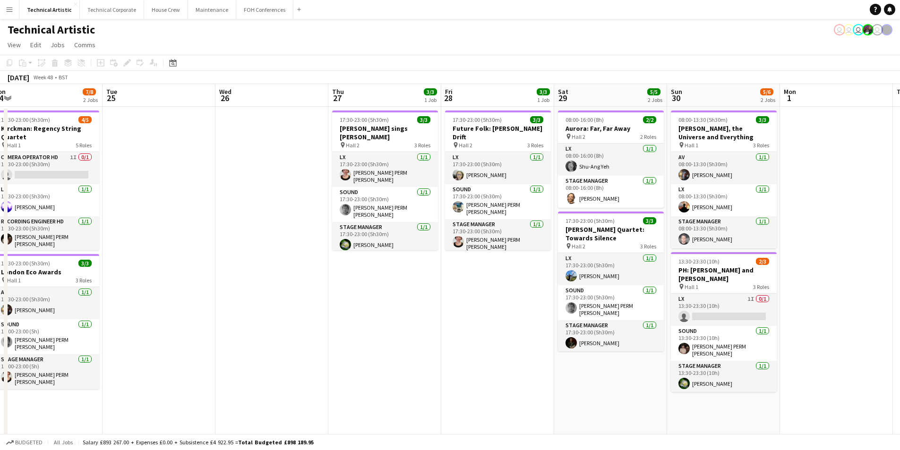
drag, startPoint x: 689, startPoint y: 227, endPoint x: 208, endPoint y: 202, distance: 481.3
click at [208, 202] on app-calendar-viewport "Fri 21 Sat 22 2/2 1 Job Sun 23 5/5 2 Jobs Mon 24 7/8 2 Jobs Tue 25 Wed 26 Thu 2…" at bounding box center [450, 354] width 900 height 541
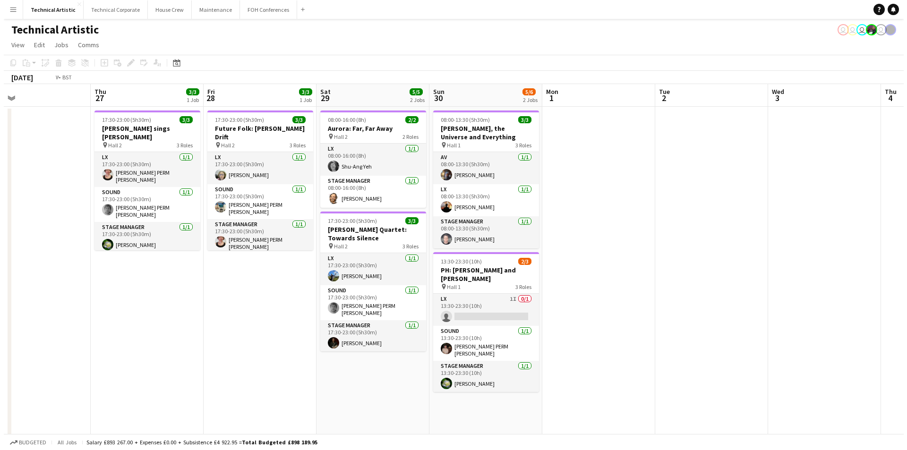
scroll to position [0, 216]
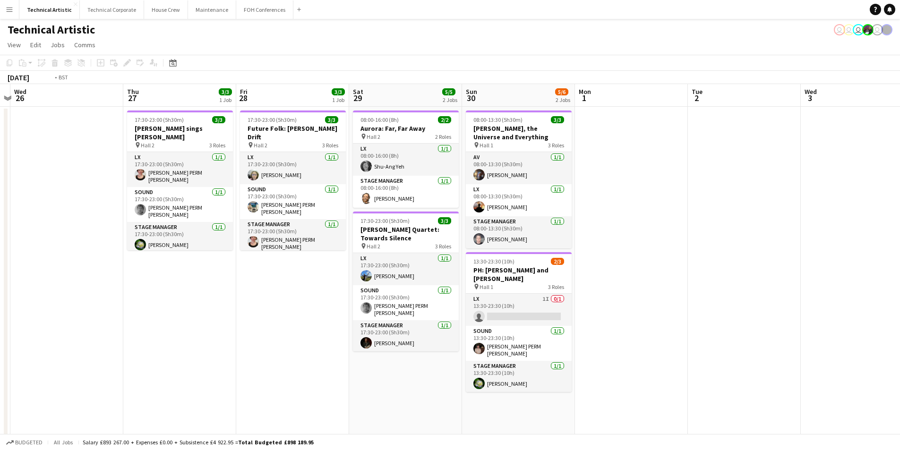
drag, startPoint x: 837, startPoint y: 229, endPoint x: 858, endPoint y: 242, distance: 24.2
click at [858, 242] on app-calendar-viewport "Mon 24 7/8 2 Jobs Tue 25 Wed 26 Thu 27 3/3 1 Job Fri 28 3/3 1 Job Sat 29 5/5 2 …" at bounding box center [450, 354] width 900 height 541
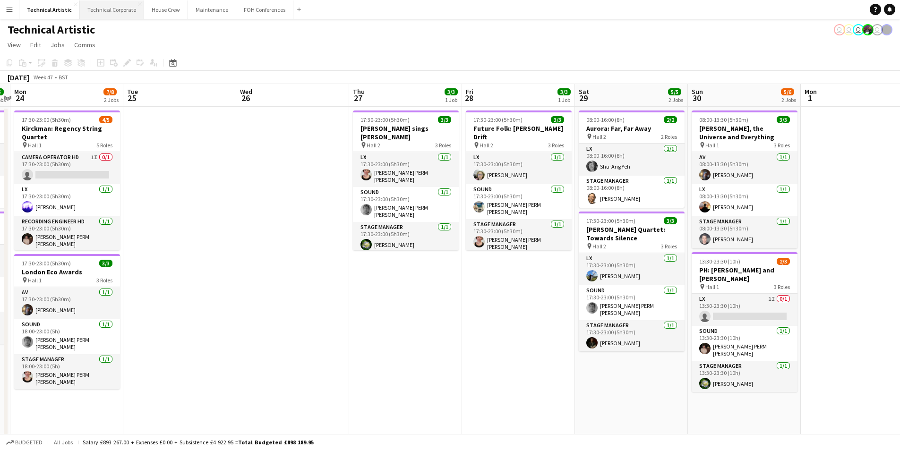
click at [104, 5] on button "Technical Corporate Close" at bounding box center [112, 9] width 64 height 18
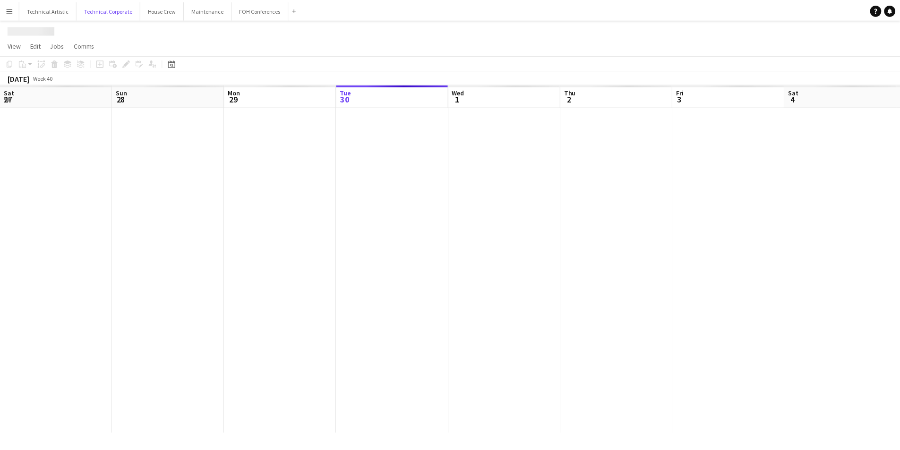
scroll to position [0, 226]
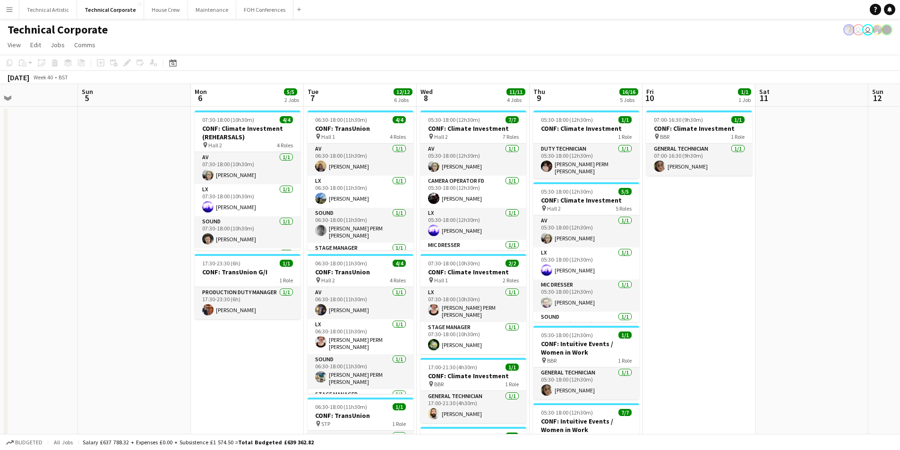
drag, startPoint x: 686, startPoint y: 302, endPoint x: 157, endPoint y: 325, distance: 529.4
click at [132, 332] on app-calendar-viewport "Wed 1 9/9 4 Jobs Thu 2 9/9 3 Jobs Fri 3 10/10 3 Jobs Sat 4 Sun 5 Mon 6 5/5 2 Jo…" at bounding box center [450, 392] width 900 height 616
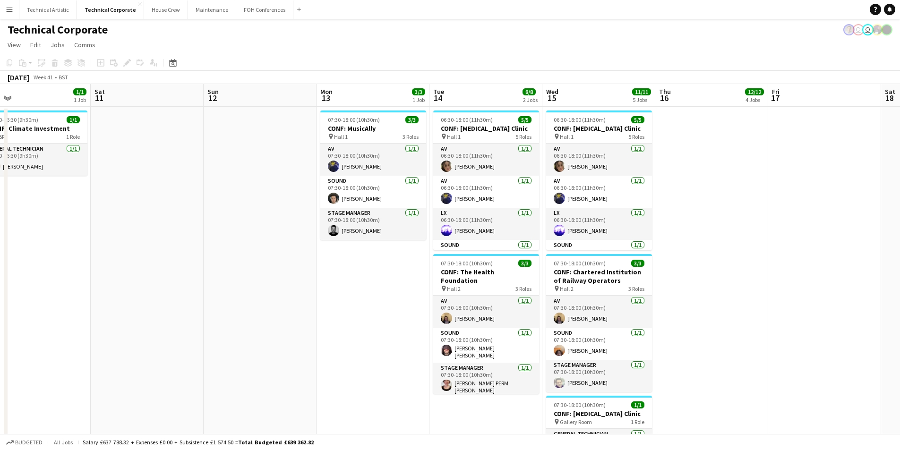
drag, startPoint x: 740, startPoint y: 291, endPoint x: 151, endPoint y: 258, distance: 590.3
click at [151, 258] on app-calendar-viewport "Tue 7 12/12 6 Jobs Wed 8 11/11 4 Jobs Thu 9 16/16 5 Jobs Fri 10 1/1 1 Job Sat 1…" at bounding box center [450, 392] width 900 height 616
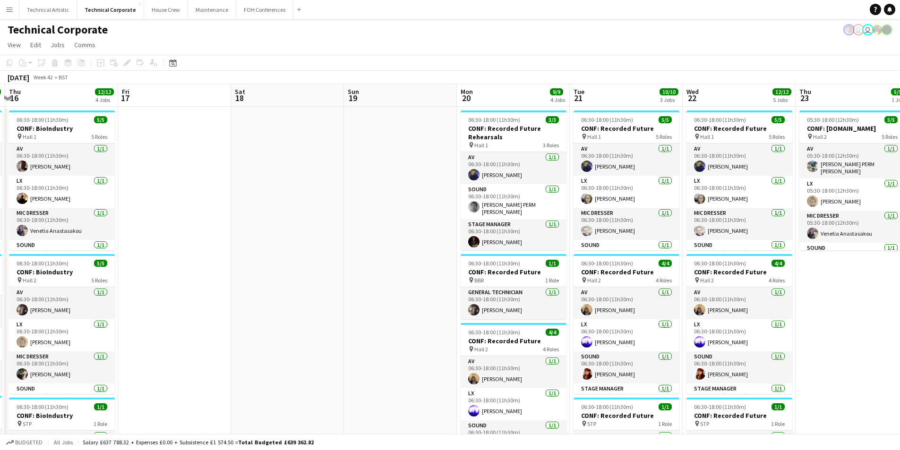
drag, startPoint x: 862, startPoint y: 249, endPoint x: 243, endPoint y: 275, distance: 618.7
click at [243, 275] on app-calendar-viewport "Mon 13 3/3 1 Job Tue 14 8/8 2 Jobs Wed 15 11/11 5 Jobs Thu 16 12/12 4 Jobs Fri …" at bounding box center [450, 392] width 900 height 616
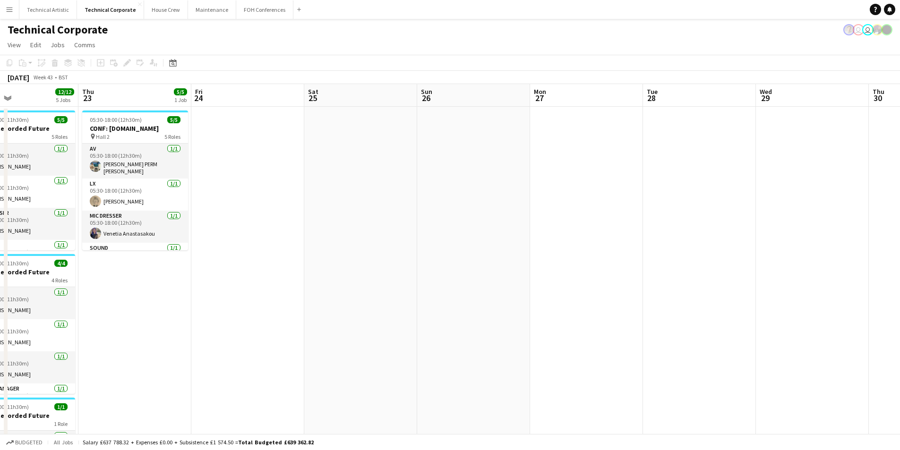
drag, startPoint x: 830, startPoint y: 317, endPoint x: 338, endPoint y: 259, distance: 495.3
click at [141, 269] on app-calendar-viewport "Sun 19 Mon 20 9/9 4 Jobs Tue 21 10/10 3 Jobs Wed 22 12/12 5 Jobs Thu 23 5/5 1 J…" at bounding box center [450, 392] width 900 height 616
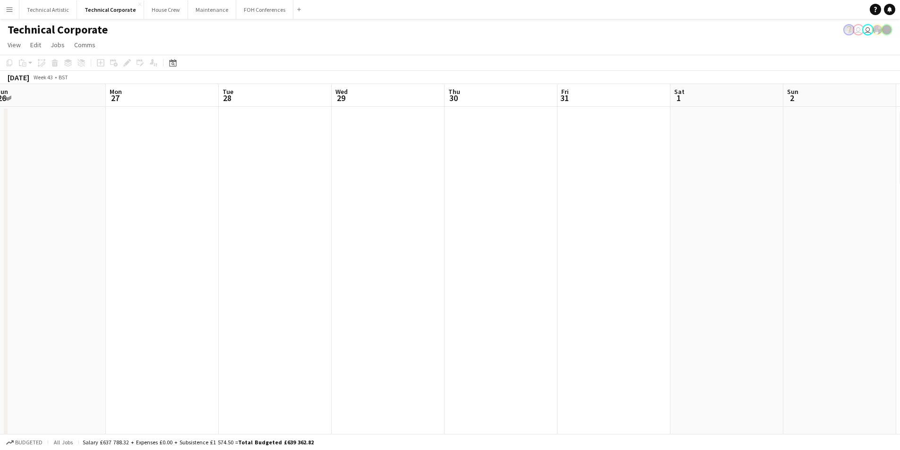
drag, startPoint x: 429, startPoint y: 237, endPoint x: 163, endPoint y: 269, distance: 268.0
click at [163, 269] on app-calendar-viewport "Thu 23 5/5 1 Job Fri 24 Sat 25 Sun 26 Mon 27 Tue 28 Wed 29 Thu 30 Fri 31 Sat 1 …" at bounding box center [450, 392] width 900 height 616
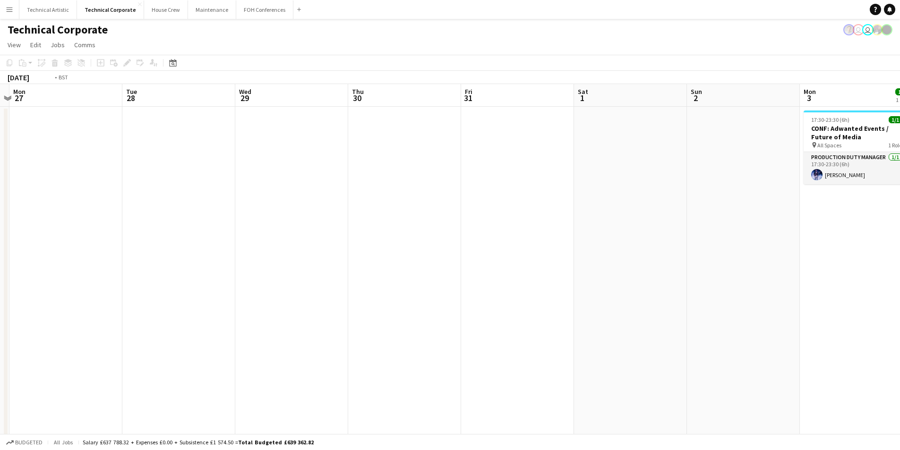
drag, startPoint x: 644, startPoint y: 283, endPoint x: 204, endPoint y: 323, distance: 441.8
click at [205, 321] on app-calendar-viewport "Fri 24 Sat 25 Sun 26 Mon 27 Tue 28 Wed 29 Thu 30 Fri 31 Sat 1 Sun 2 Mon 3 1/1 1…" at bounding box center [450, 392] width 900 height 616
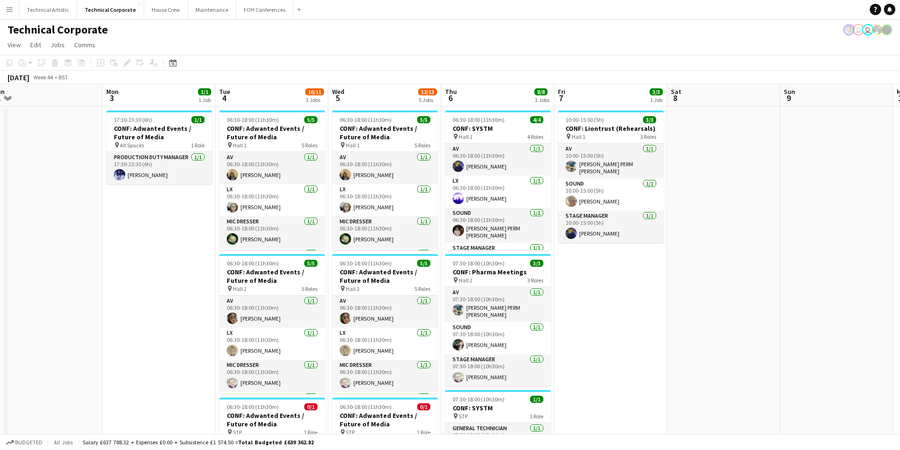
scroll to position [0, 360]
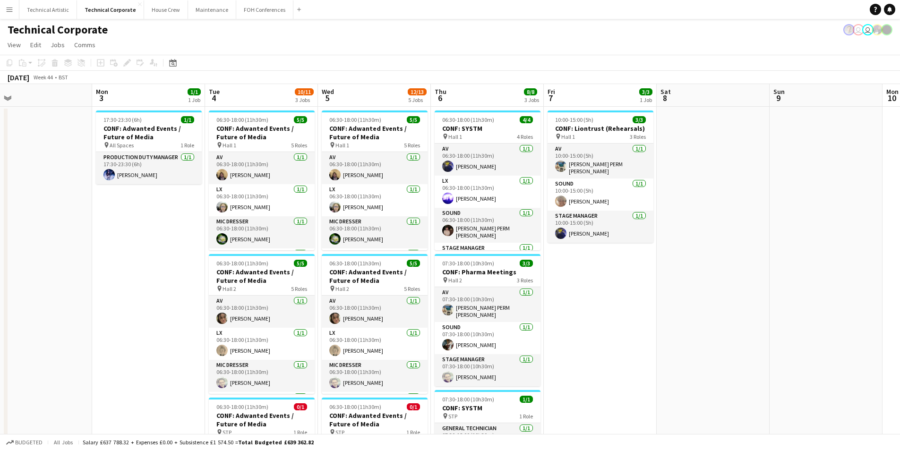
drag, startPoint x: 852, startPoint y: 296, endPoint x: 620, endPoint y: 307, distance: 232.8
click at [620, 307] on app-calendar-viewport "Thu 30 Fri 31 Sat 1 Sun 2 Mon 3 1/1 1 Job Tue 4 10/11 3 Jobs Wed 5 12/13 5 Jobs…" at bounding box center [450, 392] width 900 height 616
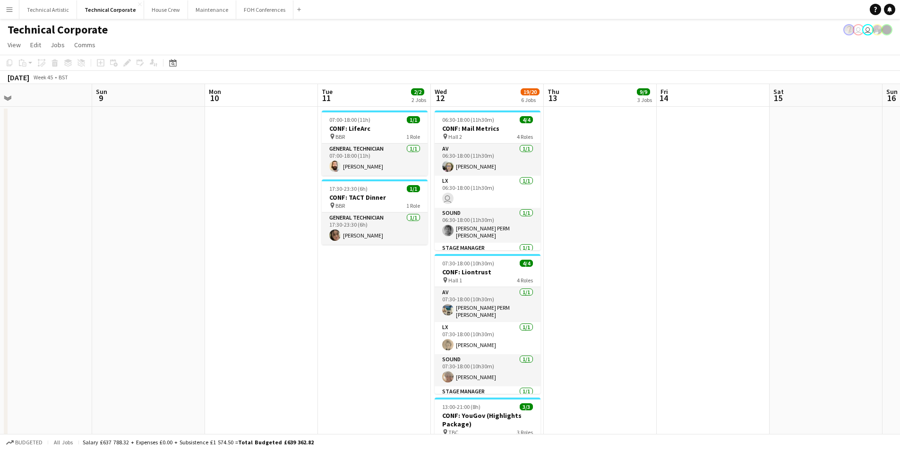
scroll to position [0, 367]
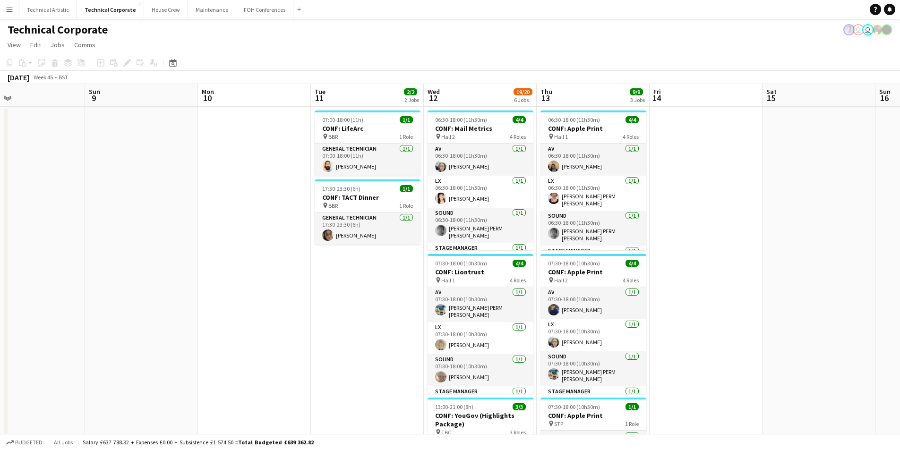
drag, startPoint x: 807, startPoint y: 320, endPoint x: 122, endPoint y: 276, distance: 686.3
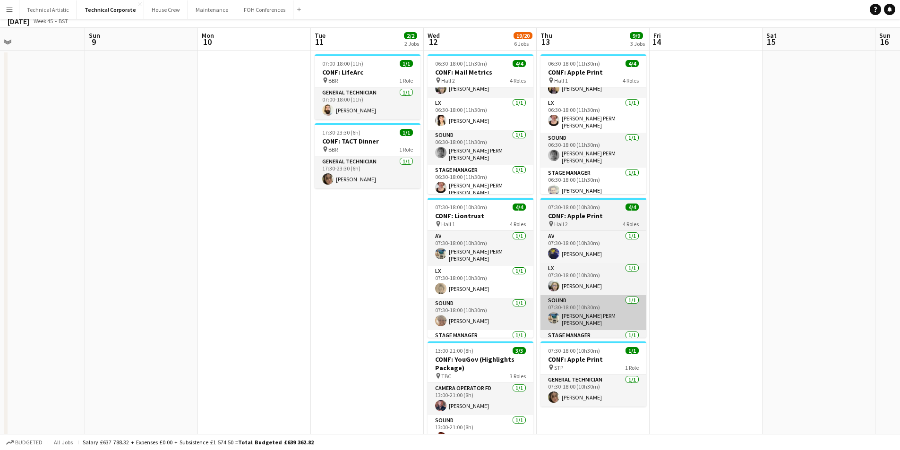
scroll to position [0, 0]
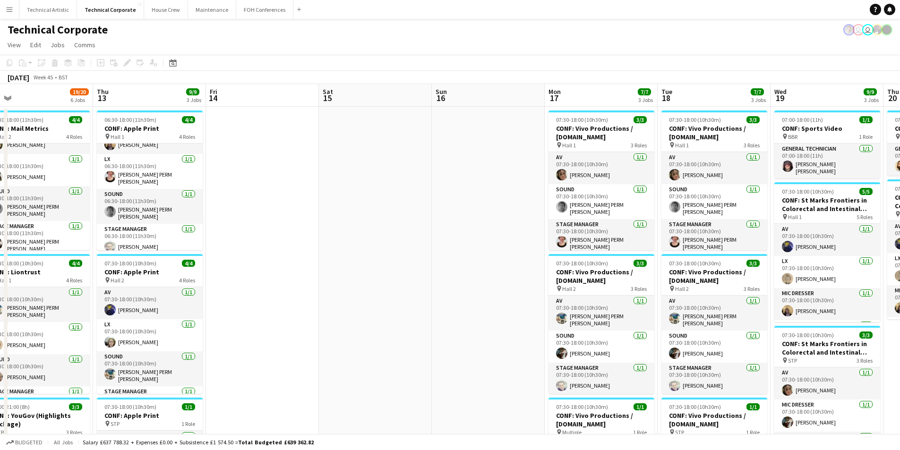
drag, startPoint x: 838, startPoint y: 236, endPoint x: 395, endPoint y: 277, distance: 445.7
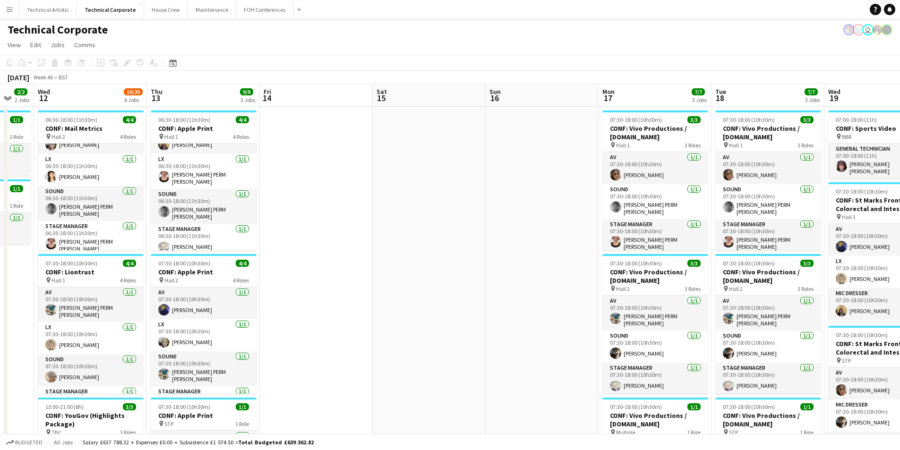
scroll to position [0, 279]
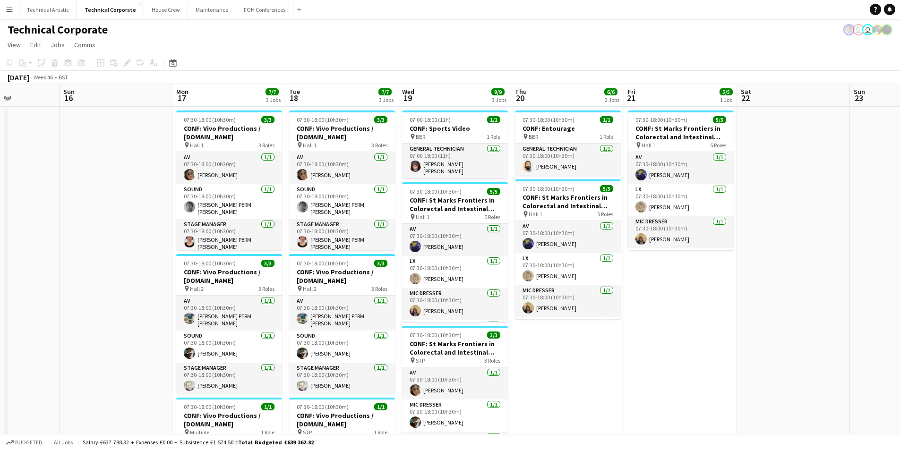
drag, startPoint x: 473, startPoint y: 272, endPoint x: 113, endPoint y: 268, distance: 359.7
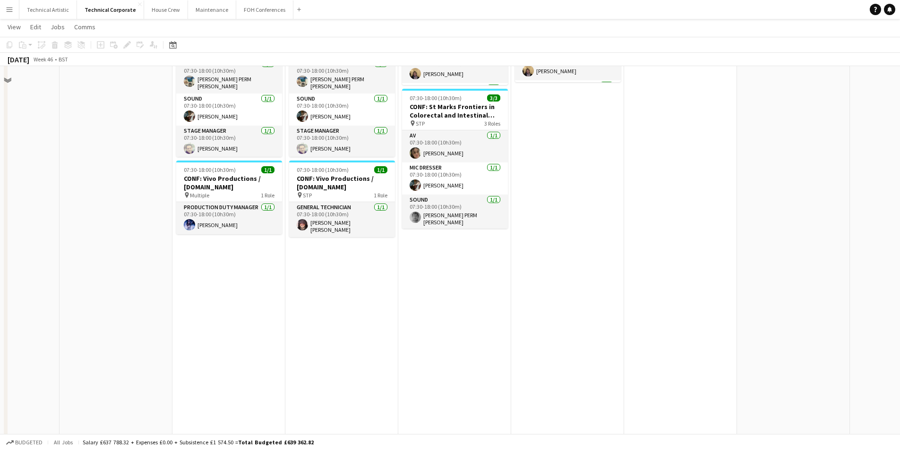
scroll to position [0, 0]
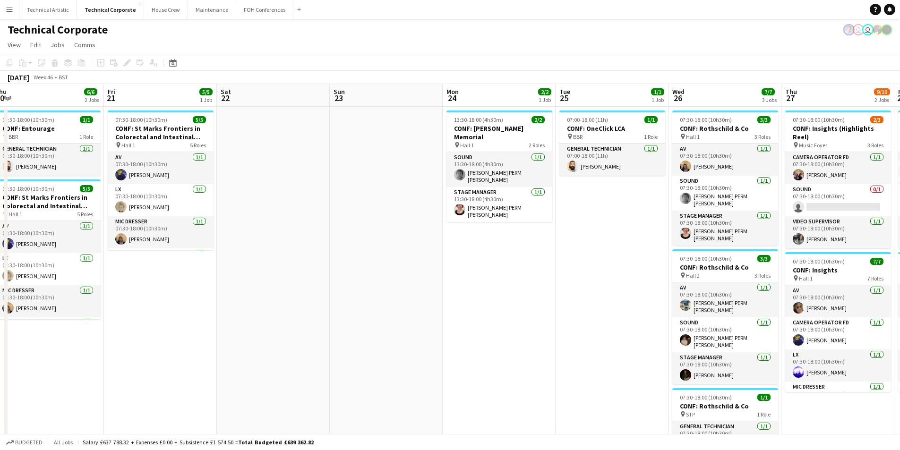
drag, startPoint x: 828, startPoint y: 280, endPoint x: 306, endPoint y: 278, distance: 521.8
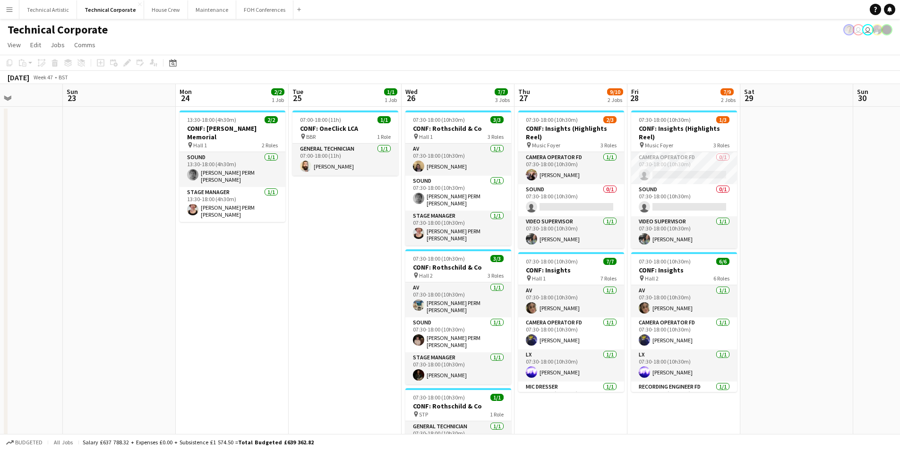
drag, startPoint x: 347, startPoint y: 279, endPoint x: 197, endPoint y: 261, distance: 151.4
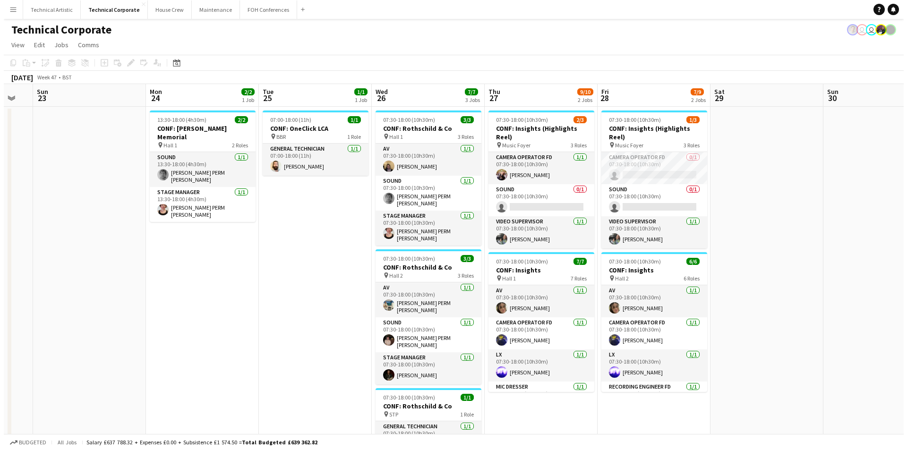
scroll to position [0, 250]
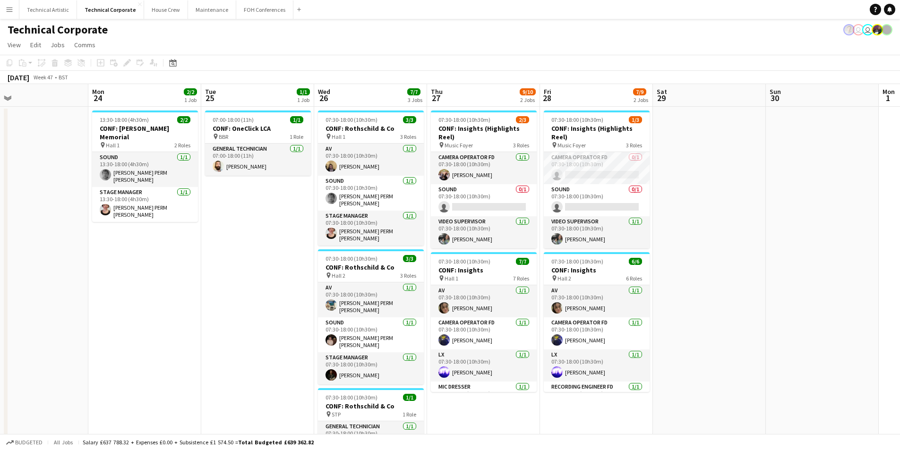
drag, startPoint x: 834, startPoint y: 205, endPoint x: 737, endPoint y: 263, distance: 113.0
click at [44, 8] on button "Technical Artistic Close" at bounding box center [48, 9] width 58 height 18
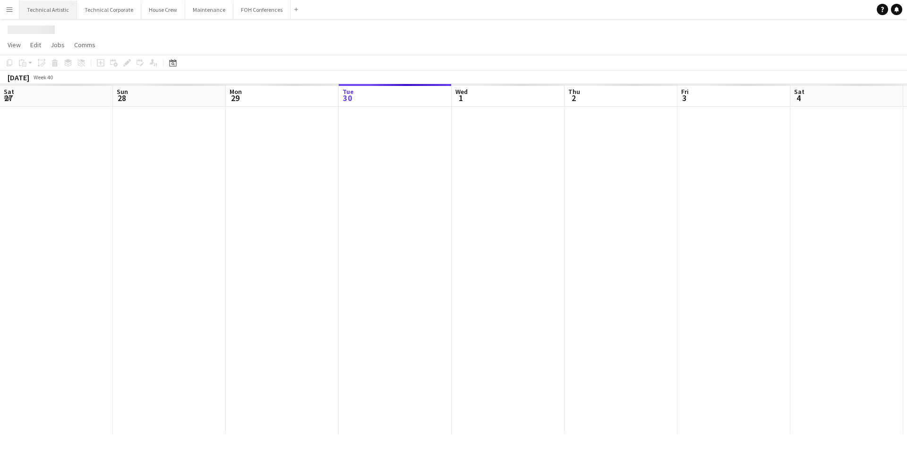
scroll to position [0, 226]
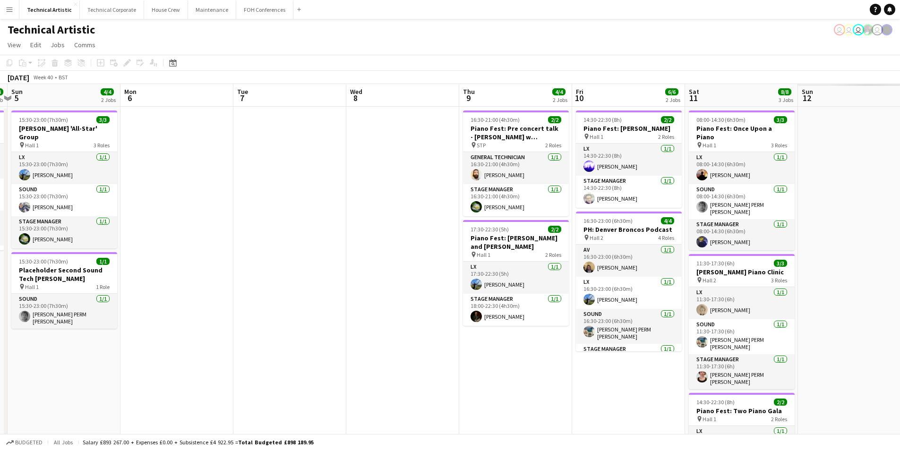
drag, startPoint x: 575, startPoint y: 246, endPoint x: 201, endPoint y: 286, distance: 376.0
click at [201, 286] on app-calendar-viewport "Thu 2 Fri 3 4/4 2 Jobs Sat 4 4/4 1 Job Sun 5 4/4 2 Jobs Mon 6 Tue 7 Wed 8 Thu 9…" at bounding box center [450, 302] width 900 height 437
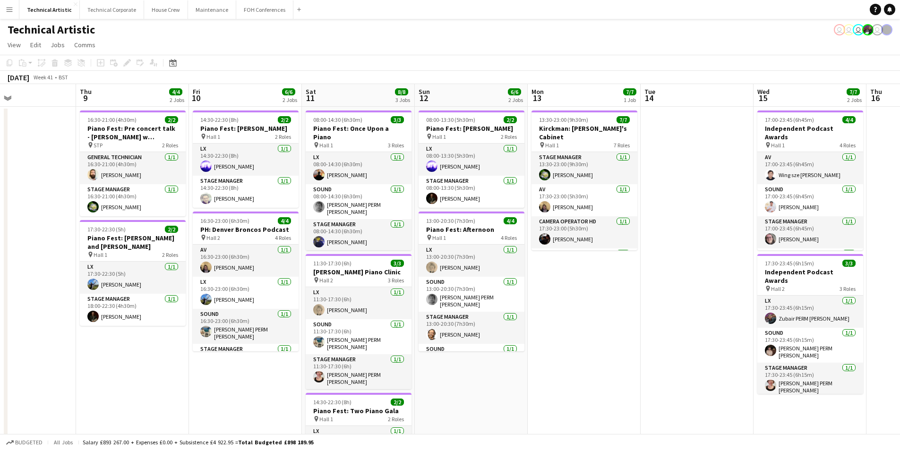
drag, startPoint x: 347, startPoint y: 332, endPoint x: 128, endPoint y: 332, distance: 219.3
click at [128, 332] on app-calendar-viewport "Mon 6 Tue 7 Wed 8 Thu 9 4/4 2 Jobs Fri 10 6/6 2 Jobs Sat 11 8/8 3 Jobs Sun 12 6…" at bounding box center [450, 302] width 900 height 437
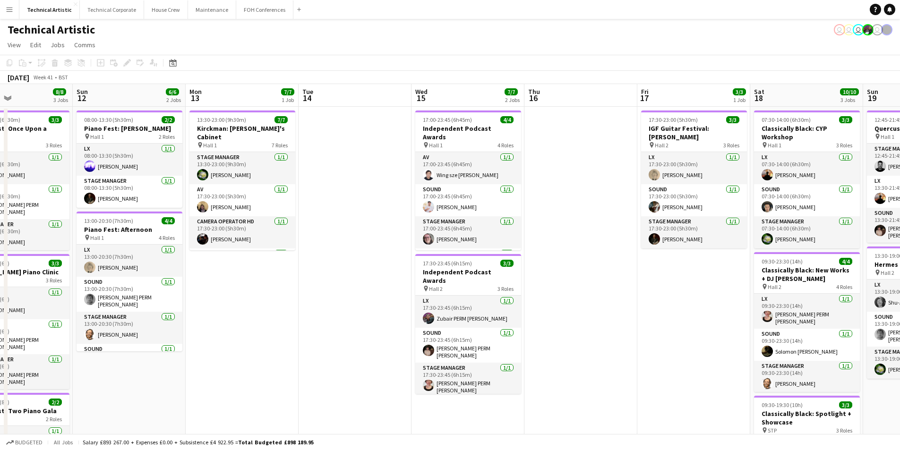
scroll to position [0, 285]
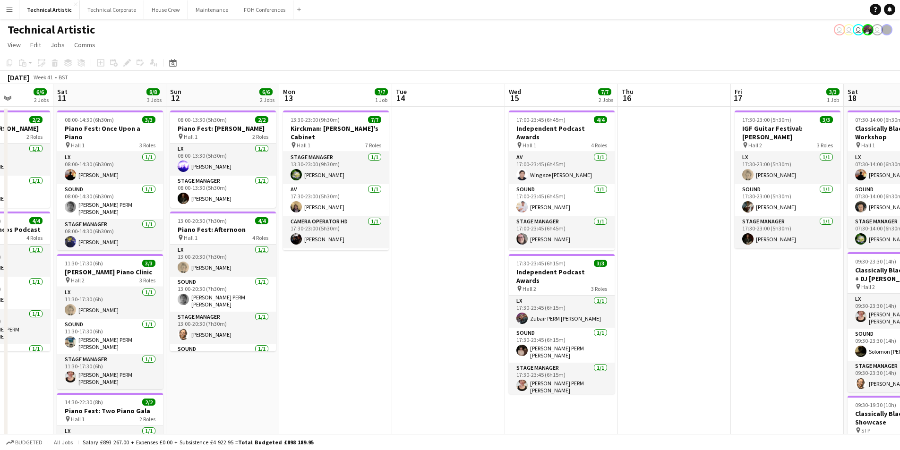
drag, startPoint x: 638, startPoint y: 332, endPoint x: 300, endPoint y: 325, distance: 338.5
click at [300, 325] on app-calendar-viewport "Wed 8 Thu 9 4/4 2 Jobs Fri 10 6/6 2 Jobs Sat 11 8/8 3 Jobs Sun 12 6/6 2 Jobs Mo…" at bounding box center [450, 319] width 900 height 470
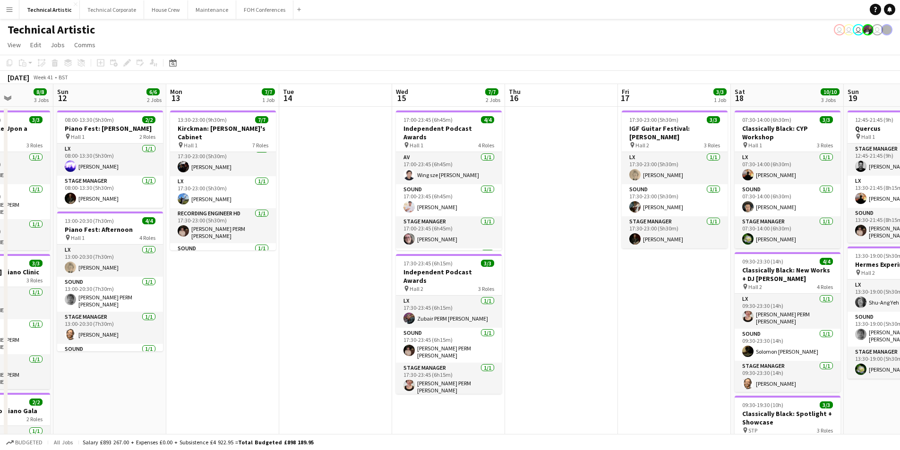
scroll to position [0, 0]
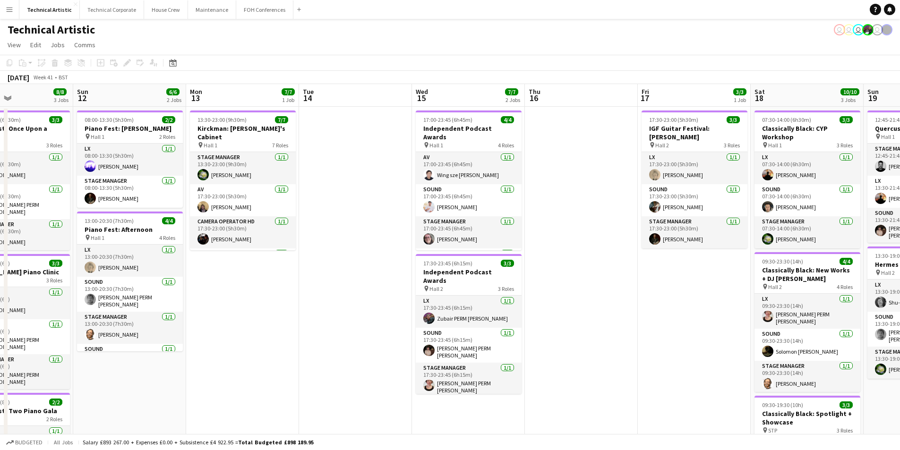
drag, startPoint x: 649, startPoint y: 313, endPoint x: 665, endPoint y: 360, distance: 49.0
click at [670, 364] on app-calendar-viewport "Thu 9 4/4 2 Jobs Fri 10 6/6 2 Jobs Sat 11 8/8 3 Jobs Sun 12 6/6 2 Jobs Mon 13 7…" at bounding box center [450, 319] width 900 height 470
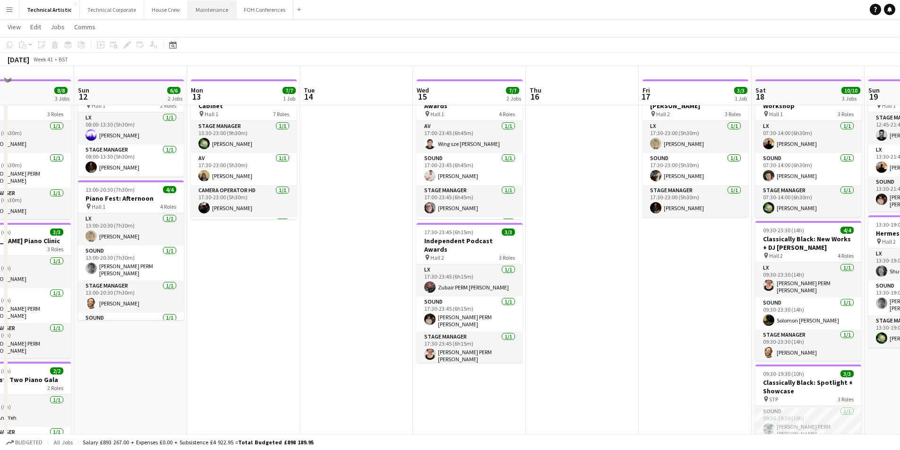
scroll to position [47, 0]
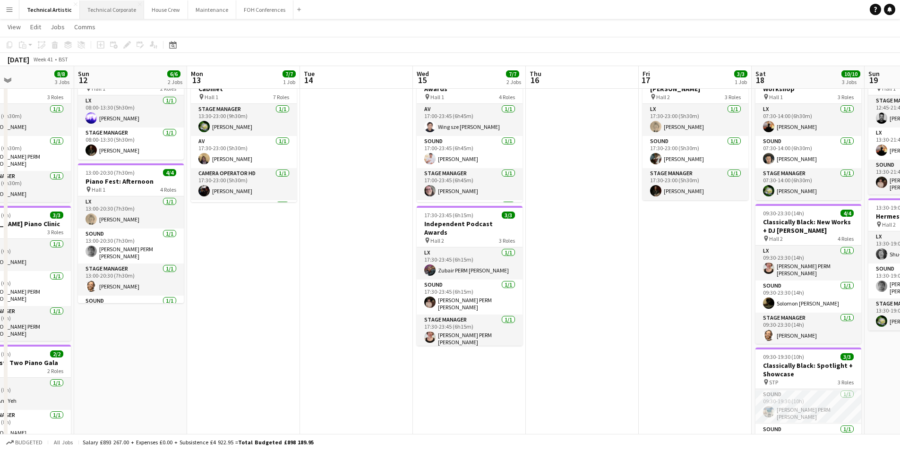
click at [91, 6] on button "Technical Corporate Close" at bounding box center [112, 9] width 64 height 18
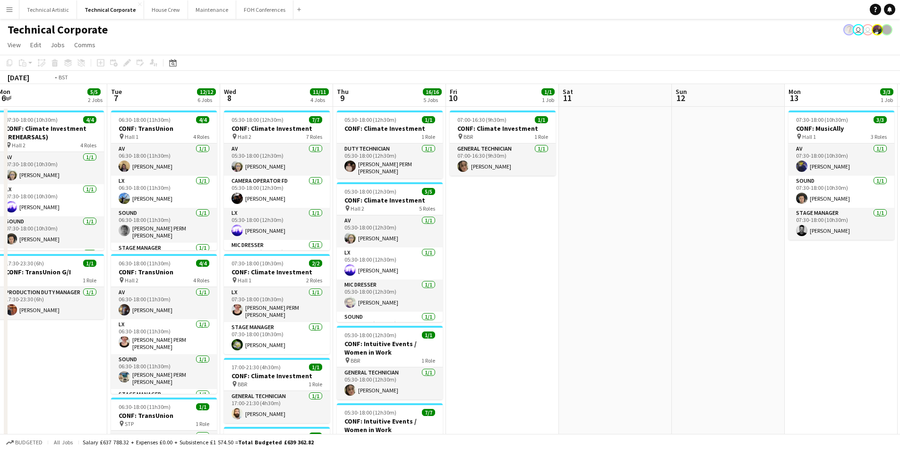
drag, startPoint x: 786, startPoint y: 296, endPoint x: 293, endPoint y: 347, distance: 495.6
click at [6, 303] on div "Fri 3 10/10 3 Jobs Sat 4 Sun 5 Mon 6 5/5 2 Jobs Tue 7 12/12 6 Jobs Wed 8 11/11 …" at bounding box center [450, 392] width 900 height 616
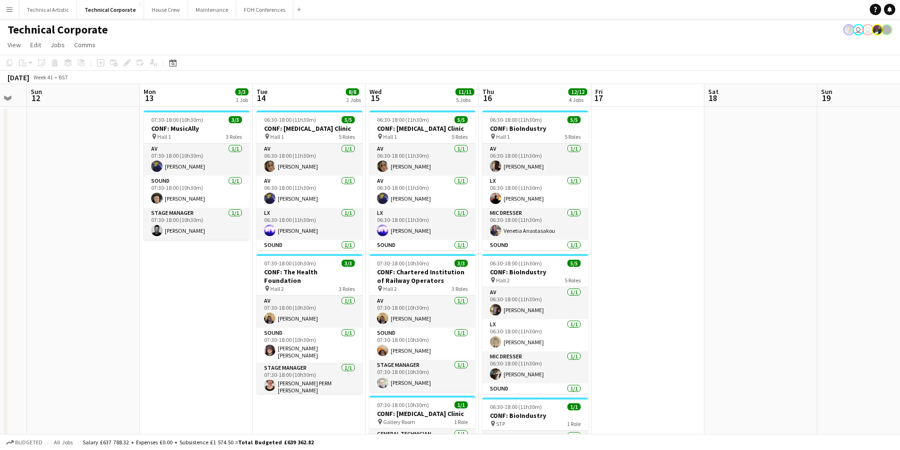
scroll to position [0, 323]
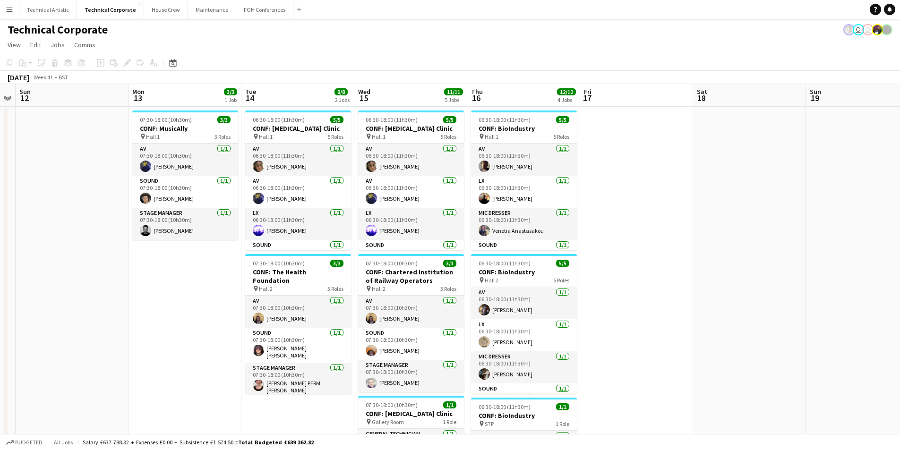
drag, startPoint x: 781, startPoint y: 361, endPoint x: 125, endPoint y: 327, distance: 657.3
click at [125, 327] on app-calendar-viewport "Thu 9 16/16 5 Jobs Fri 10 1/1 1 Job Sat 11 Sun 12 Mon 13 3/3 1 Job Tue 14 8/8 2…" at bounding box center [450, 392] width 900 height 616
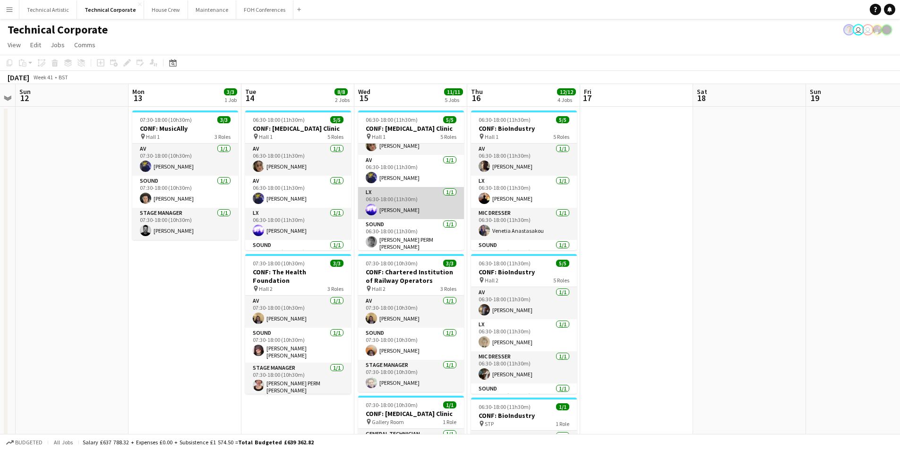
scroll to position [0, 0]
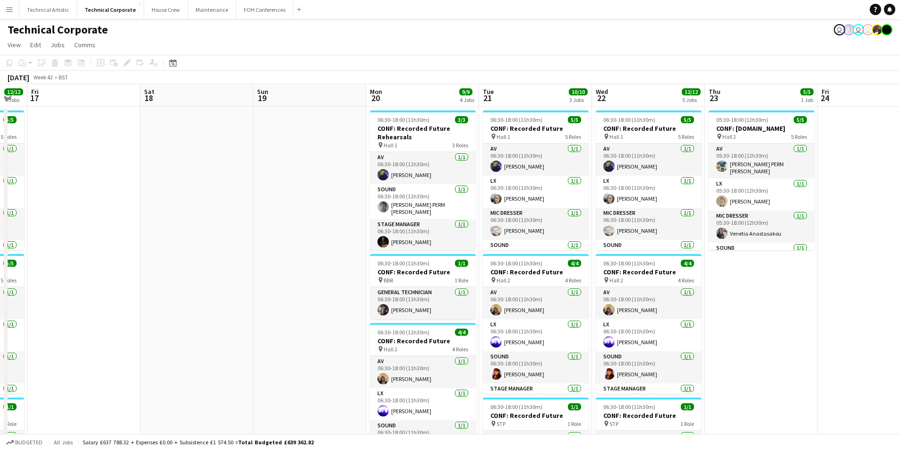
drag, startPoint x: 834, startPoint y: 218, endPoint x: 285, endPoint y: 266, distance: 551.2
click at [285, 266] on app-calendar-viewport "Tue 14 8/8 2 Jobs Wed 15 11/11 5 Jobs Thu 16 12/12 4 Jobs Fri 17 Sat 18 Sun 19 …" at bounding box center [450, 392] width 900 height 616
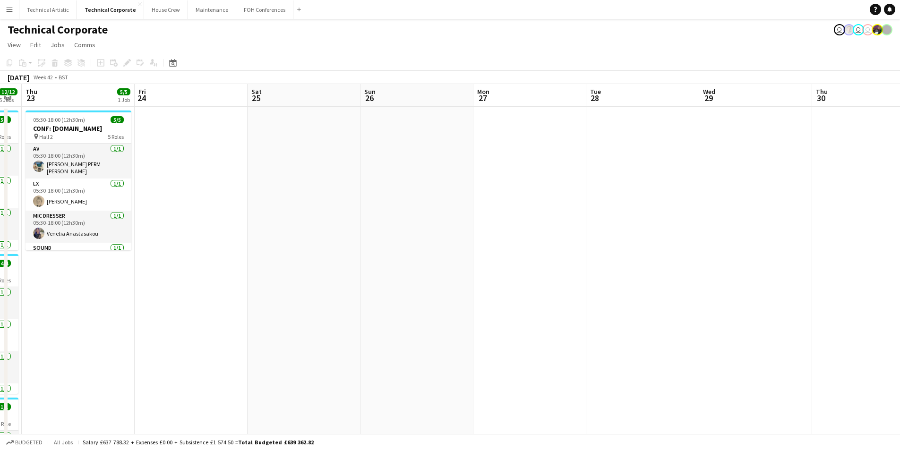
drag, startPoint x: 732, startPoint y: 297, endPoint x: 201, endPoint y: 337, distance: 532.7
click at [200, 338] on app-calendar-viewport "Mon 20 9/9 4 Jobs Tue 21 10/10 3 Jobs Wed 22 12/12 5 Jobs Thu 23 5/5 1 Job Fri …" at bounding box center [450, 392] width 900 height 616
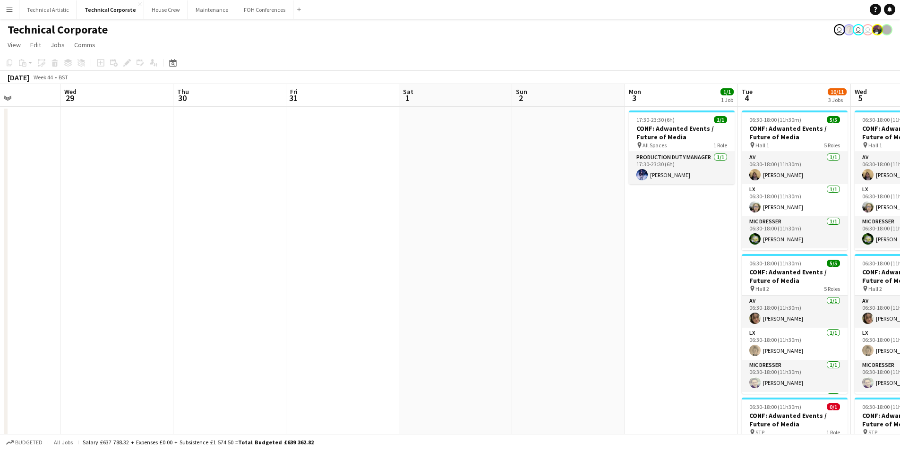
drag, startPoint x: 696, startPoint y: 328, endPoint x: 54, endPoint y: 286, distance: 643.1
click at [54, 286] on app-calendar-viewport "Sun 26 Mon 27 Tue 28 Wed 29 Thu 30 Fri 31 Sat 1 Sun 2 Mon 3 1/1 1 Job Tue 4 10/…" at bounding box center [450, 392] width 900 height 616
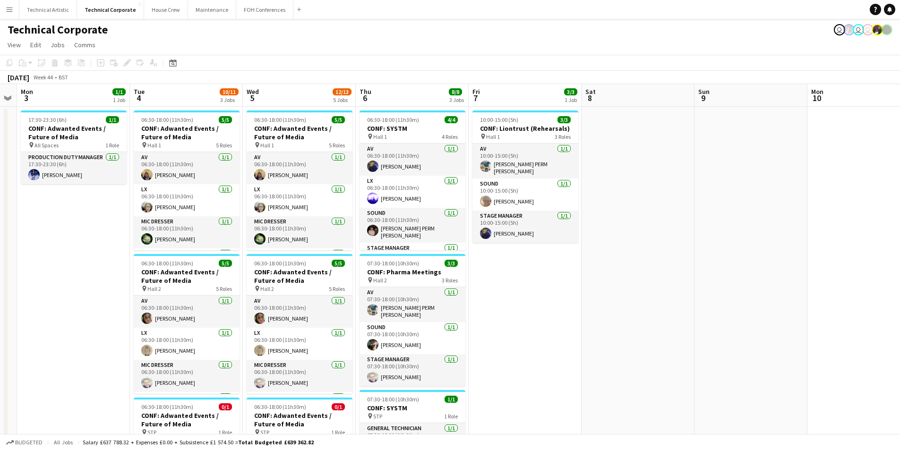
scroll to position [0, 280]
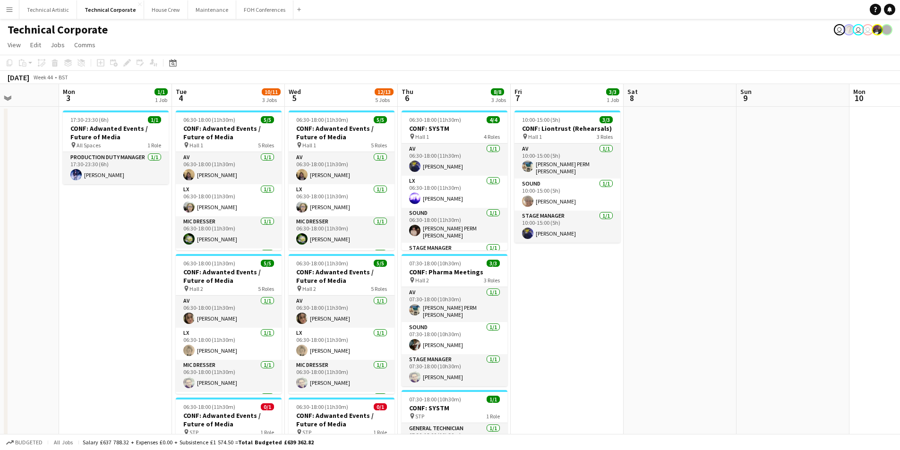
drag, startPoint x: 112, startPoint y: 264, endPoint x: 0, endPoint y: 262, distance: 112.0
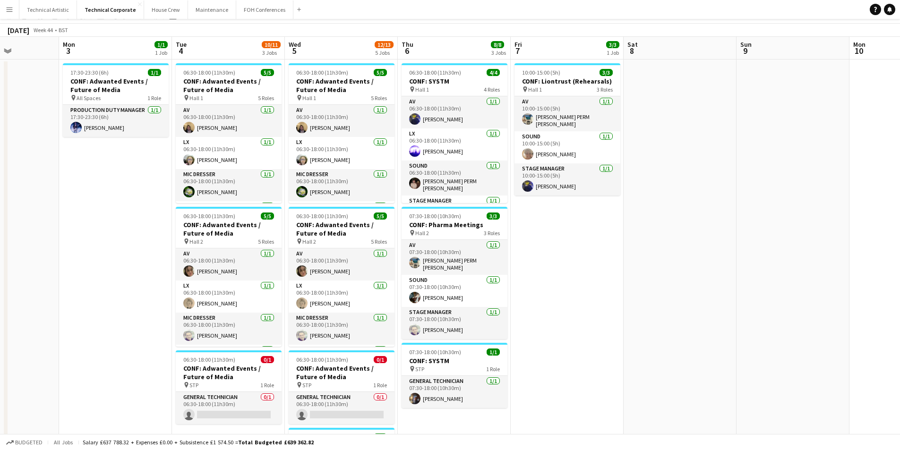
scroll to position [0, 0]
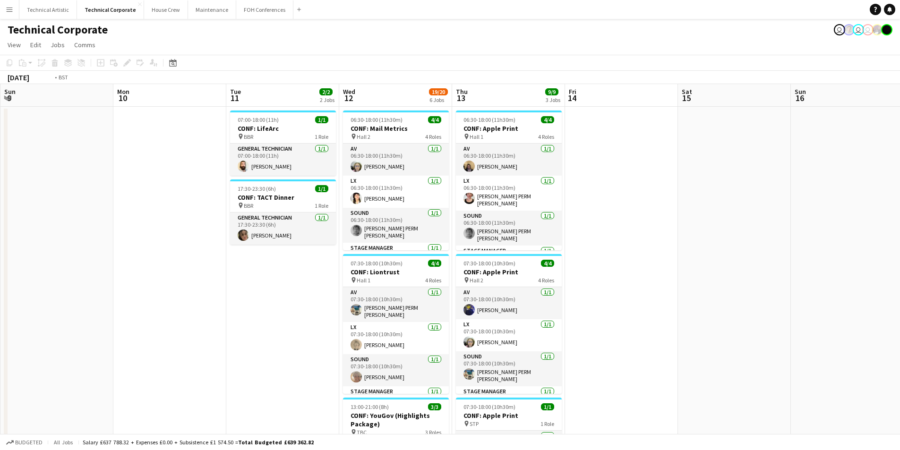
drag, startPoint x: 394, startPoint y: 298, endPoint x: 0, endPoint y: 292, distance: 394.2
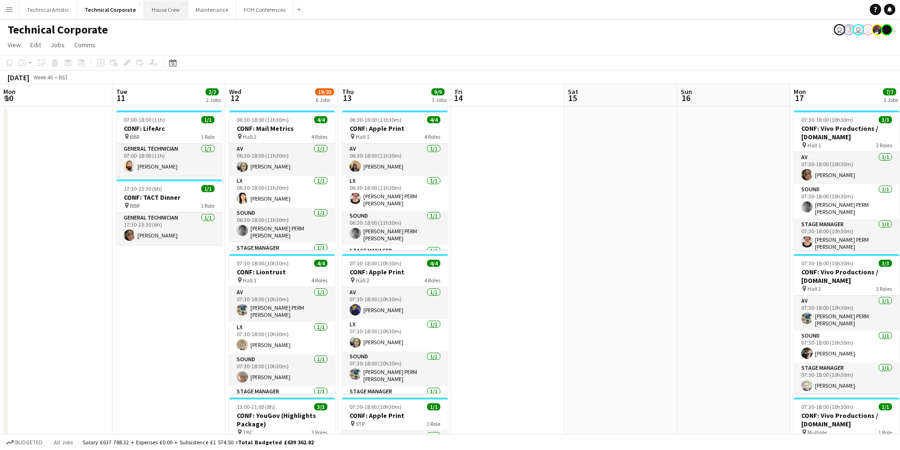
click at [152, 16] on button "House Crew Close" at bounding box center [166, 9] width 44 height 18
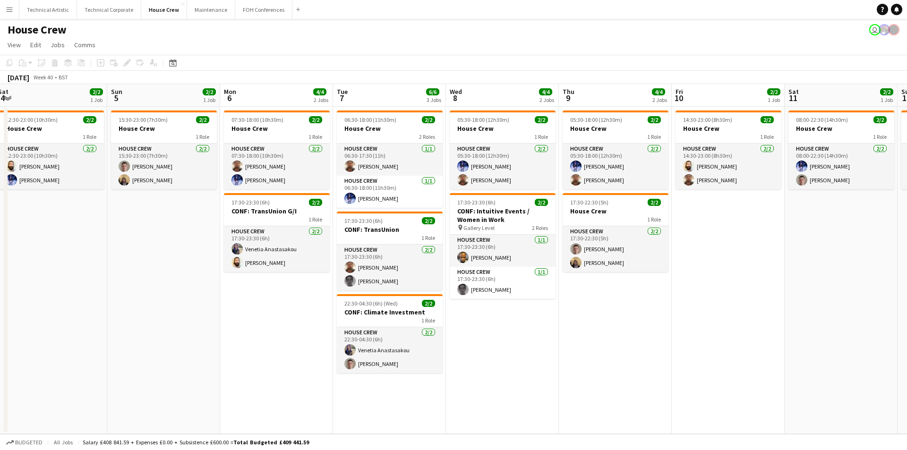
scroll to position [0, 345]
drag, startPoint x: 839, startPoint y: 363, endPoint x: 268, endPoint y: 380, distance: 571.2
click at [268, 380] on app-calendar-viewport "Wed 1 4/4 2 Jobs Thu 2 2/2 1 Job Fri 3 4/4 2 Jobs Sat 4 2/2 1 Job Sun 5 2/2 1 J…" at bounding box center [453, 259] width 907 height 350
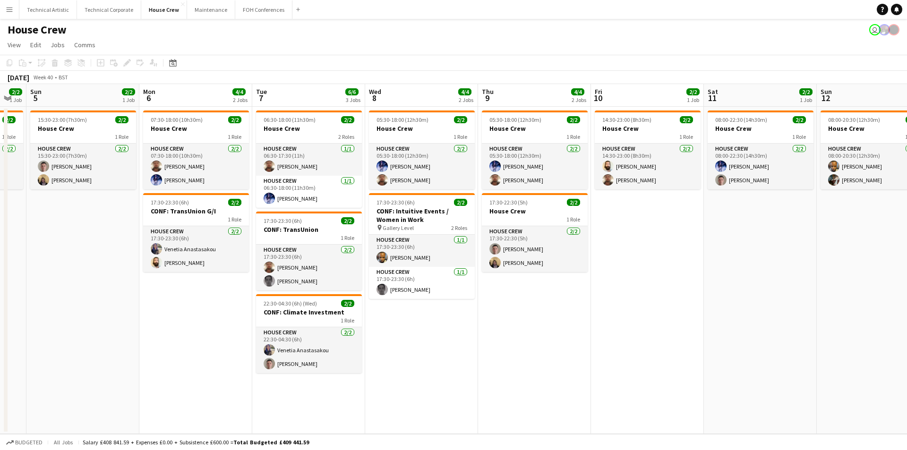
drag, startPoint x: 801, startPoint y: 283, endPoint x: 621, endPoint y: 325, distance: 184.0
click at [710, 328] on app-calendar-viewport "Fri 3 4/4 2 Jobs Sat 4 2/2 1 Job Sun 5 2/2 1 Job Mon 6 4/4 2 Jobs Tue 7 6/6 3 J…" at bounding box center [453, 259] width 907 height 350
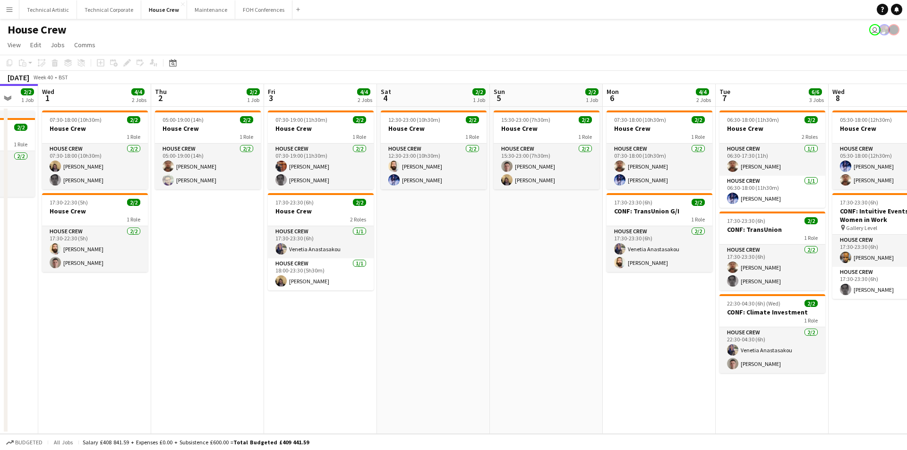
drag, startPoint x: 164, startPoint y: 359, endPoint x: 638, endPoint y: 339, distance: 474.0
click at [638, 339] on app-calendar-viewport "Sun 28 2/2 1 Job Mon 29 4/4 2 Jobs Tue 30 2/2 1 Job Wed 1 4/4 2 Jobs Thu 2 2/2 …" at bounding box center [453, 259] width 907 height 350
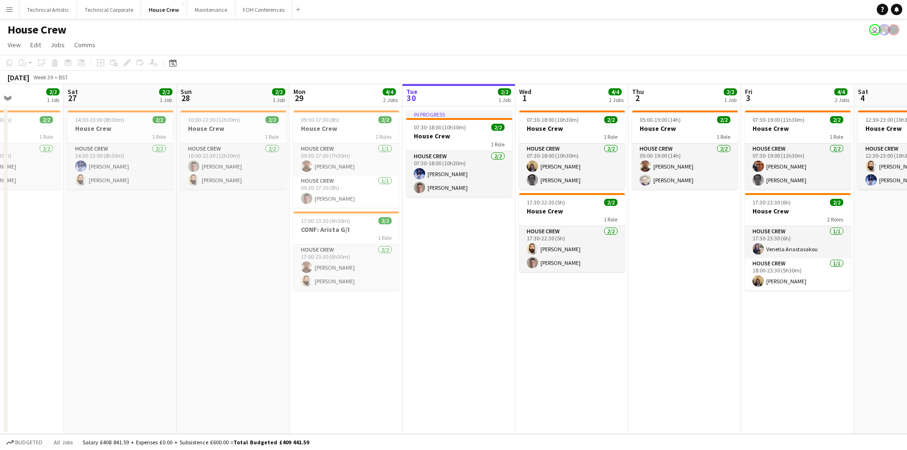
drag, startPoint x: 207, startPoint y: 324, endPoint x: 686, endPoint y: 301, distance: 479.8
click at [686, 301] on app-calendar-viewport "Wed 24 2/2 1 Job Thu 25 4/4 2 Jobs Fri 26 2/2 1 Job Sat 27 2/2 1 Job Sun 28 2/2…" at bounding box center [453, 259] width 907 height 350
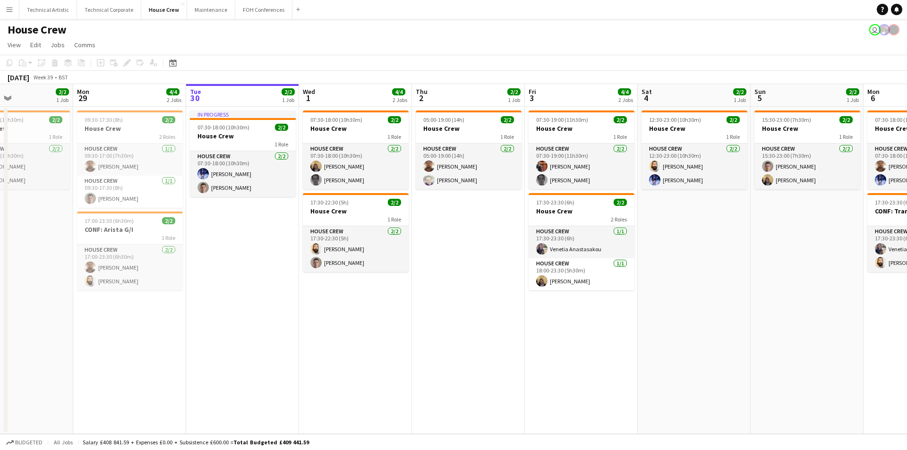
scroll to position [0, 280]
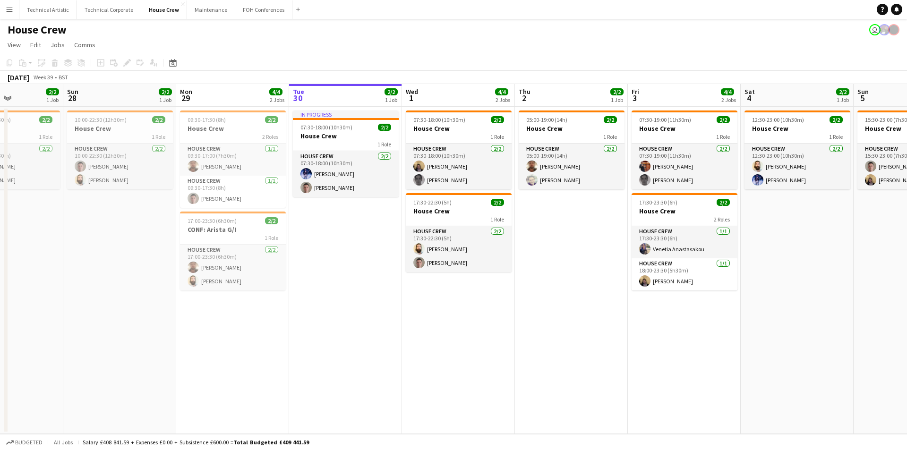
drag, startPoint x: 675, startPoint y: 301, endPoint x: 535, endPoint y: 282, distance: 142.1
click at [567, 302] on app-calendar-viewport "Thu 25 4/4 2 Jobs Fri 26 2/2 1 Job Sat 27 2/2 1 Job Sun 28 2/2 1 Job Mon 29 4/4…" at bounding box center [453, 259] width 907 height 350
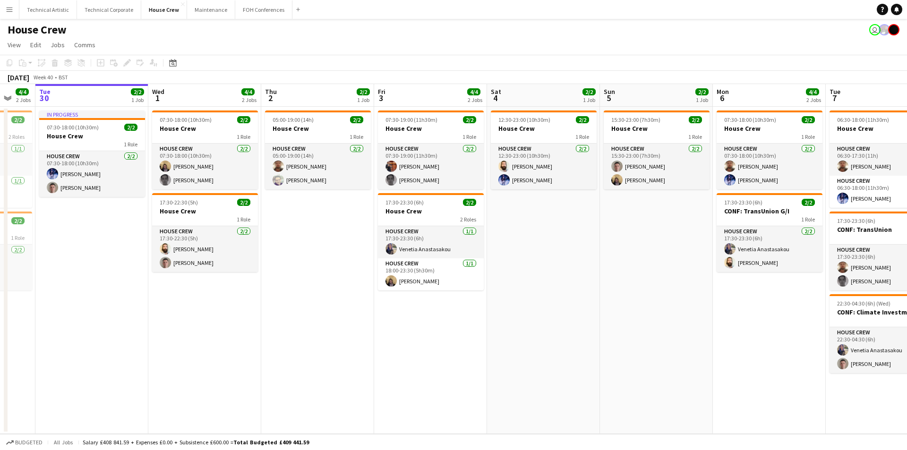
drag, startPoint x: 907, startPoint y: 374, endPoint x: 656, endPoint y: 373, distance: 250.5
click at [656, 373] on app-calendar-viewport "Sat 27 2/2 1 Job Sun 28 2/2 1 Job Mon 29 4/4 2 Jobs Tue 30 2/2 1 Job Wed 1 4/4 …" at bounding box center [453, 259] width 907 height 350
click at [102, 8] on button "Technical Corporate Close" at bounding box center [109, 9] width 64 height 18
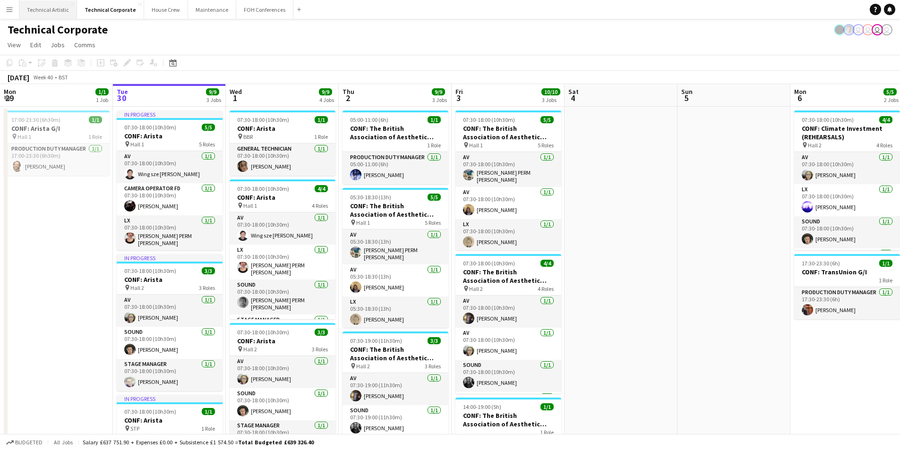
click at [35, 9] on button "Technical Artistic Close" at bounding box center [48, 9] width 58 height 18
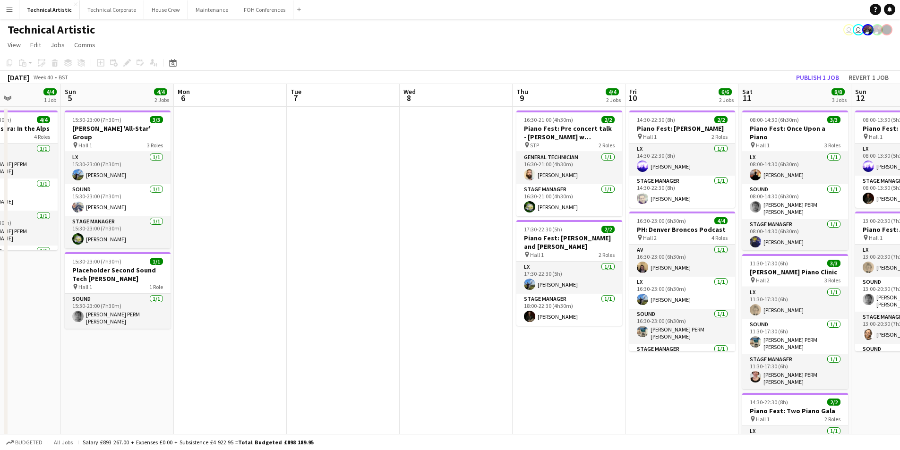
drag, startPoint x: 857, startPoint y: 245, endPoint x: 240, endPoint y: 319, distance: 621.3
click at [240, 319] on app-calendar-viewport "Thu 2 Fri 3 4/4 2 Jobs Sat 4 4/4 1 Job Sun 5 4/4 2 Jobs Mon 6 Tue 7 Wed 8 Thu 9…" at bounding box center [450, 302] width 900 height 437
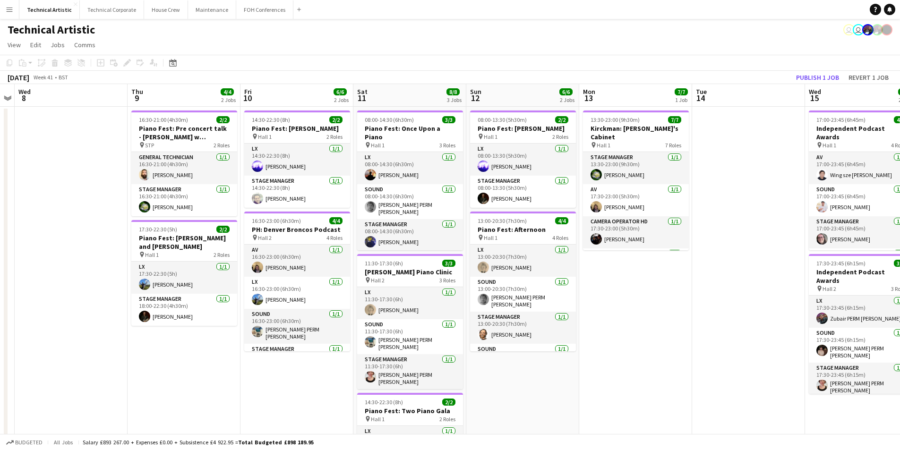
drag, startPoint x: 461, startPoint y: 364, endPoint x: 151, endPoint y: 342, distance: 310.8
click at [151, 342] on app-calendar-viewport "Sun 5 4/4 2 Jobs Mon 6 Tue 7 Wed 8 Thu 9 4/4 2 Jobs Fri 10 6/6 2 Jobs Sat 11 8/…" at bounding box center [450, 302] width 900 height 437
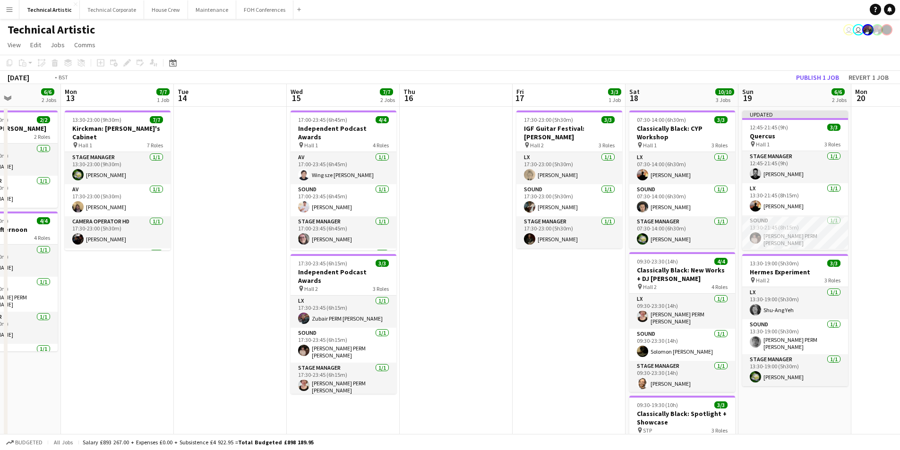
scroll to position [0, 351]
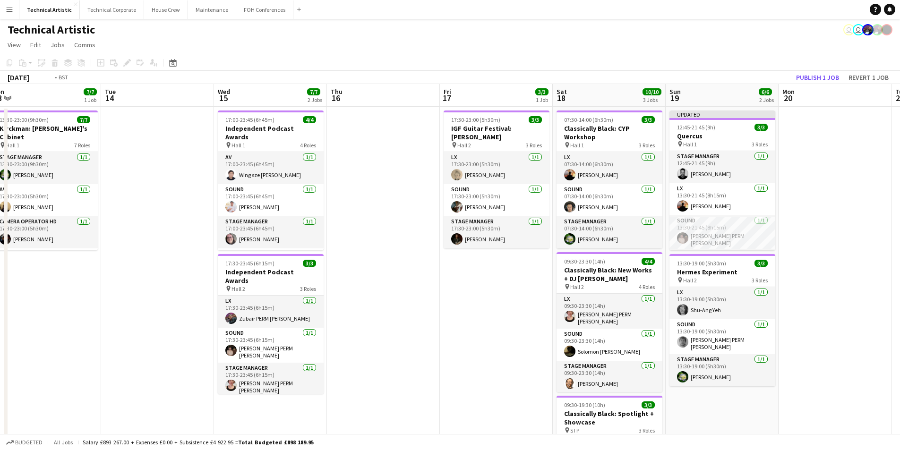
drag, startPoint x: 680, startPoint y: 291, endPoint x: 211, endPoint y: 362, distance: 474.3
click at [91, 362] on app-calendar-viewport "Fri 10 6/6 2 Jobs Sat 11 8/8 3 Jobs Sun 12 6/6 2 Jobs Mon 13 7/7 1 Job Tue 14 W…" at bounding box center [450, 319] width 900 height 470
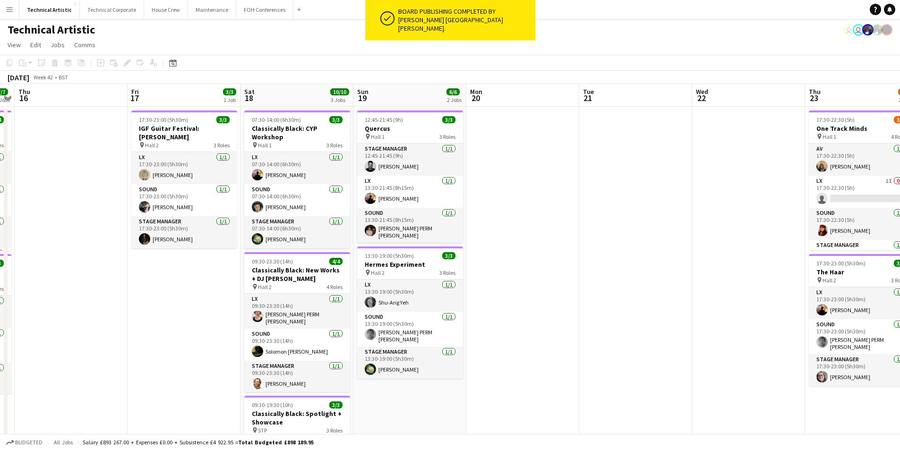
drag, startPoint x: 837, startPoint y: 301, endPoint x: 412, endPoint y: 340, distance: 427.2
click at [412, 340] on app-calendar-viewport "Mon 13 7/7 1 Job Tue 14 Wed 15 7/7 2 Jobs Thu 16 Fri 17 3/3 1 Job Sat 18 10/10 …" at bounding box center [450, 319] width 900 height 470
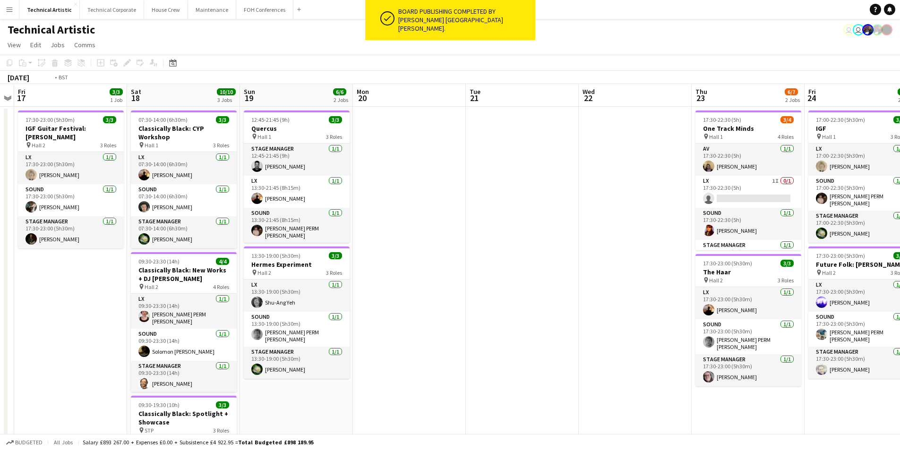
scroll to position [0, 270]
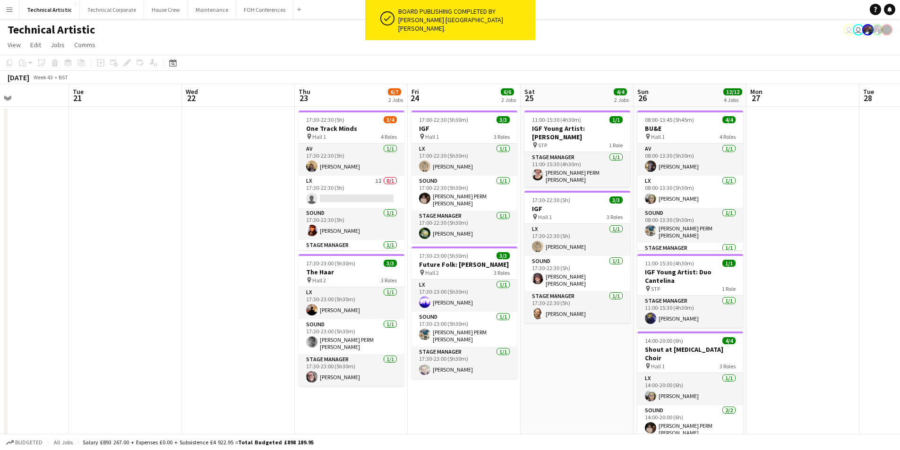
click at [246, 328] on app-calendar-viewport "Sat 18 10/10 3 Jobs Sun 19 6/6 2 Jobs Mon 20 Tue 21 Wed 22 Thu 23 6/7 2 Jobs Fr…" at bounding box center [450, 354] width 900 height 541
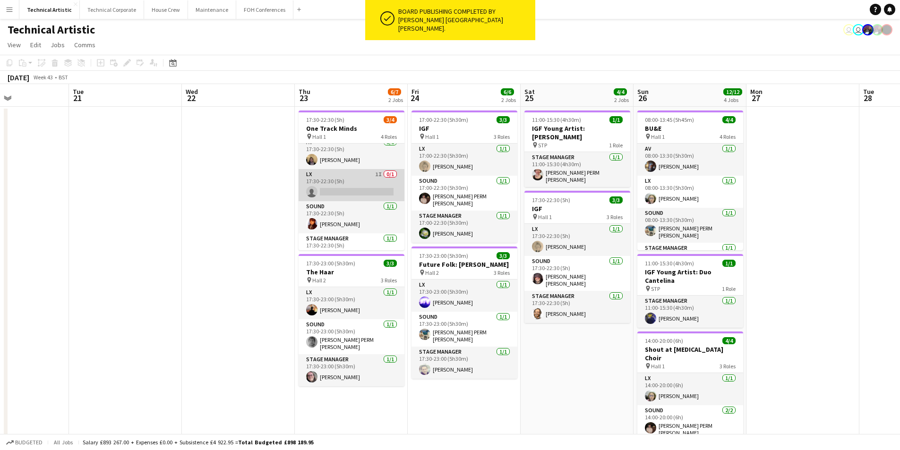
scroll to position [0, 0]
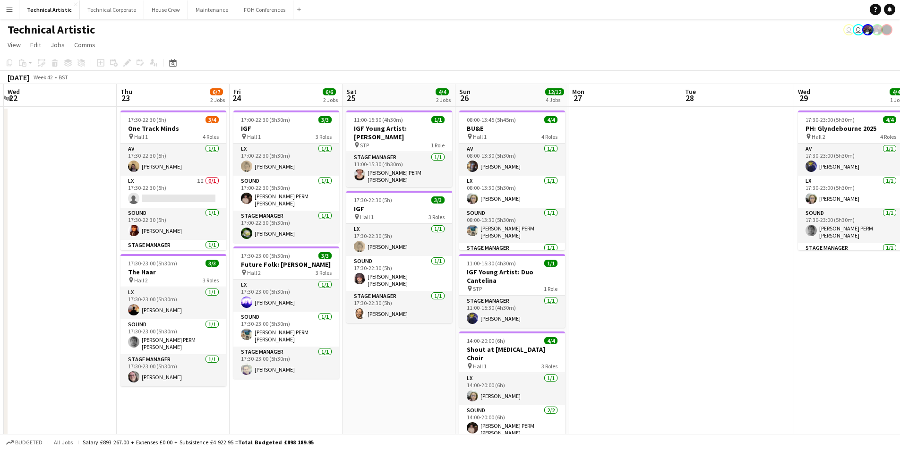
drag, startPoint x: 809, startPoint y: 255, endPoint x: 624, endPoint y: 273, distance: 185.2
click at [629, 273] on app-calendar-viewport "Sun 19 6/6 2 Jobs Mon 20 Tue 21 Wed 22 Thu 23 6/7 2 Jobs Fri 24 6/6 2 Jobs Sat …" at bounding box center [450, 354] width 900 height 541
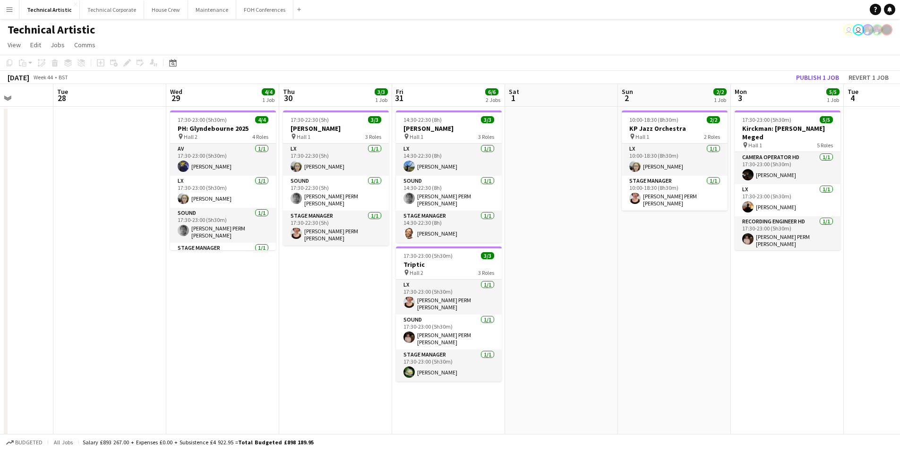
drag, startPoint x: 741, startPoint y: 338, endPoint x: 193, endPoint y: 350, distance: 548.4
click at [193, 350] on app-calendar-viewport "Sat 25 4/4 2 Jobs Sun 26 12/12 4 Jobs Mon 27 Tue 28 Wed 29 4/4 1 Job Thu 30 3/3…" at bounding box center [450, 354] width 900 height 541
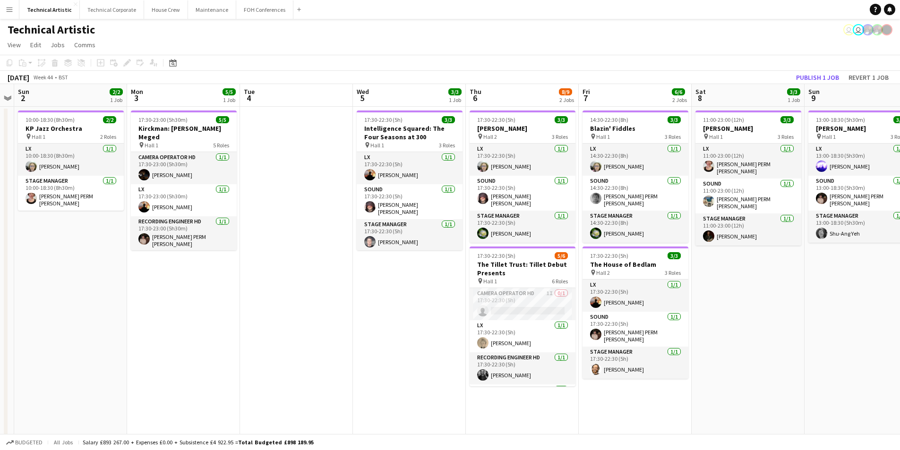
drag, startPoint x: 778, startPoint y: 343, endPoint x: 254, endPoint y: 343, distance: 523.7
click at [254, 343] on app-calendar-viewport "Thu 30 3/3 1 Job Fri 31 6/6 2 Jobs Sat 1 Sun 2 2/2 1 Job Mon 3 5/5 1 Job Tue 4 …" at bounding box center [450, 354] width 900 height 541
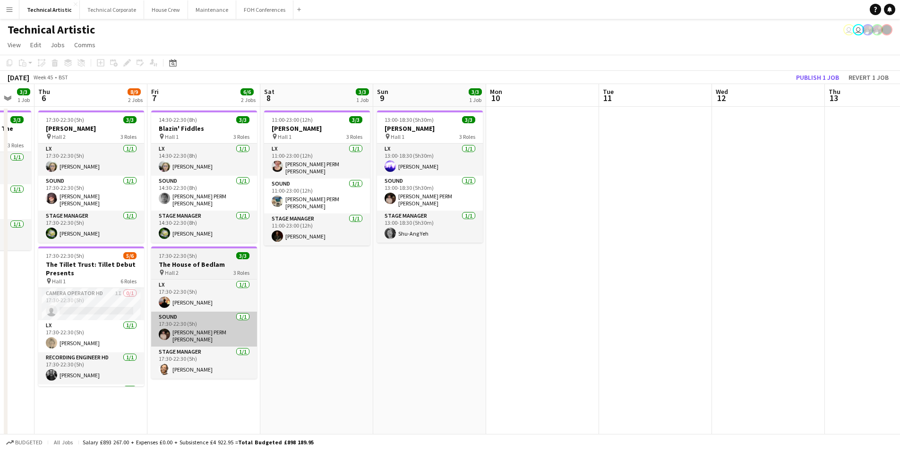
drag, startPoint x: 342, startPoint y: 332, endPoint x: 216, endPoint y: 329, distance: 126.2
click at [203, 330] on app-calendar-viewport "Mon 3 5/5 1 Job Tue 4 Wed 5 3/3 1 Job Thu 6 8/9 2 Jobs Fri 7 6/6 2 Jobs Sat 8 3…" at bounding box center [450, 354] width 900 height 541
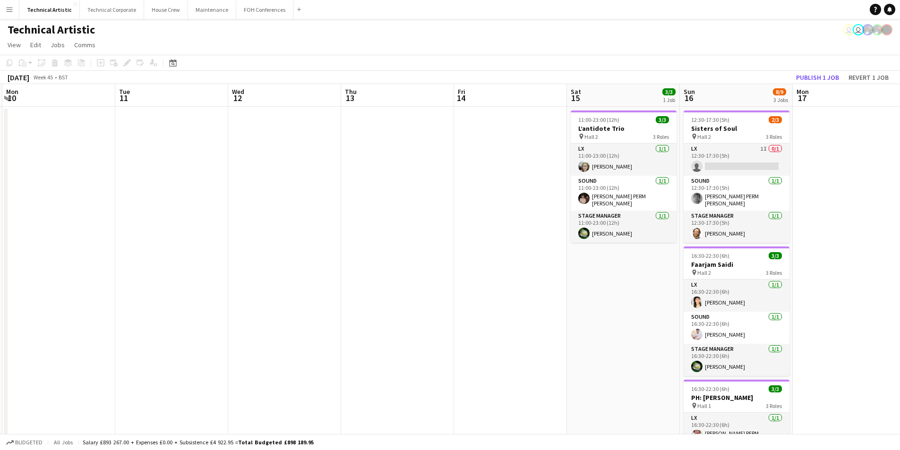
drag, startPoint x: 695, startPoint y: 336, endPoint x: 390, endPoint y: 307, distance: 306.7
click at [226, 300] on app-calendar-viewport "Fri 7 6/6 2 Jobs Sat 8 3/3 1 Job Sun 9 3/3 1 Job Mon 10 Tue 11 Wed 12 Thu 13 Fr…" at bounding box center [450, 354] width 900 height 541
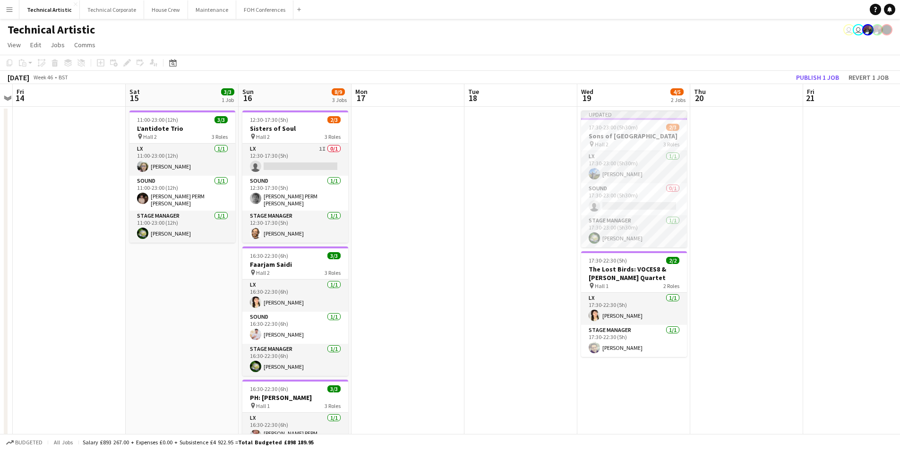
scroll to position [0, 282]
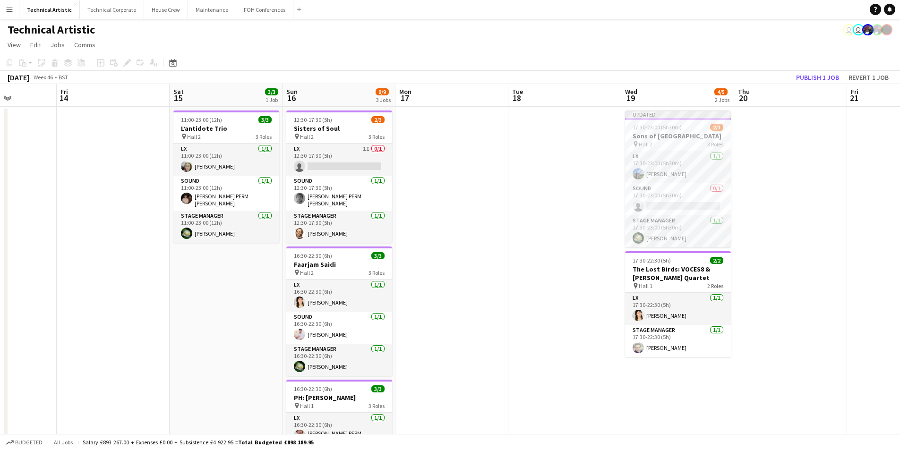
drag, startPoint x: 591, startPoint y: 314, endPoint x: 229, endPoint y: 298, distance: 361.9
click at [195, 306] on app-calendar-viewport "Tue 11 Wed 12 Thu 13 Fri 14 Sat 15 3/3 1 Job Sun 16 8/9 3 Jobs Mon 17 Tue 18 We…" at bounding box center [450, 354] width 900 height 541
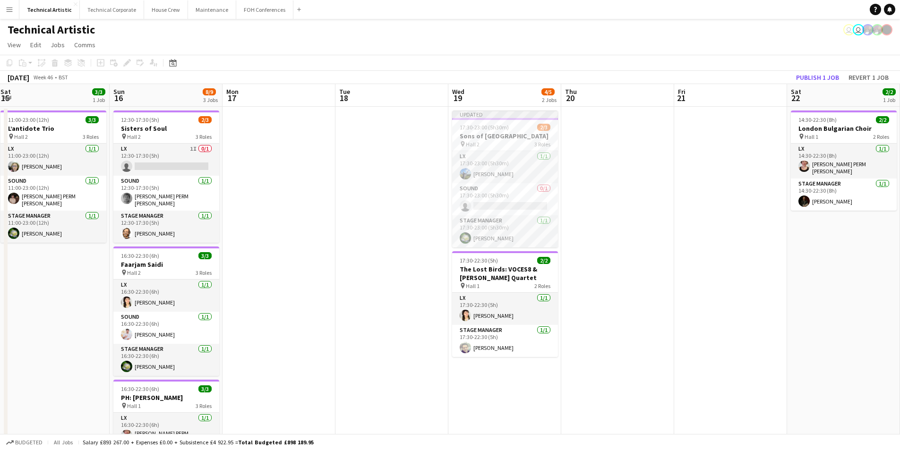
scroll to position [0, 348]
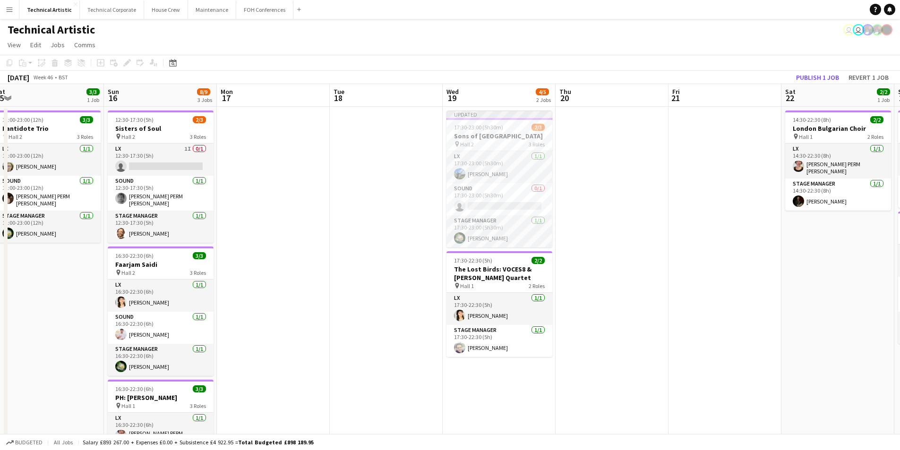
drag, startPoint x: 651, startPoint y: 345, endPoint x: 645, endPoint y: 345, distance: 5.7
click at [645, 345] on app-calendar-viewport "Wed 12 Thu 13 Fri 14 Sat 15 3/3 1 Job Sun 16 8/9 3 Jobs Mon 17 Tue 18 Wed 19 4/…" at bounding box center [450, 354] width 900 height 541
